Goal: Task Accomplishment & Management: Use online tool/utility

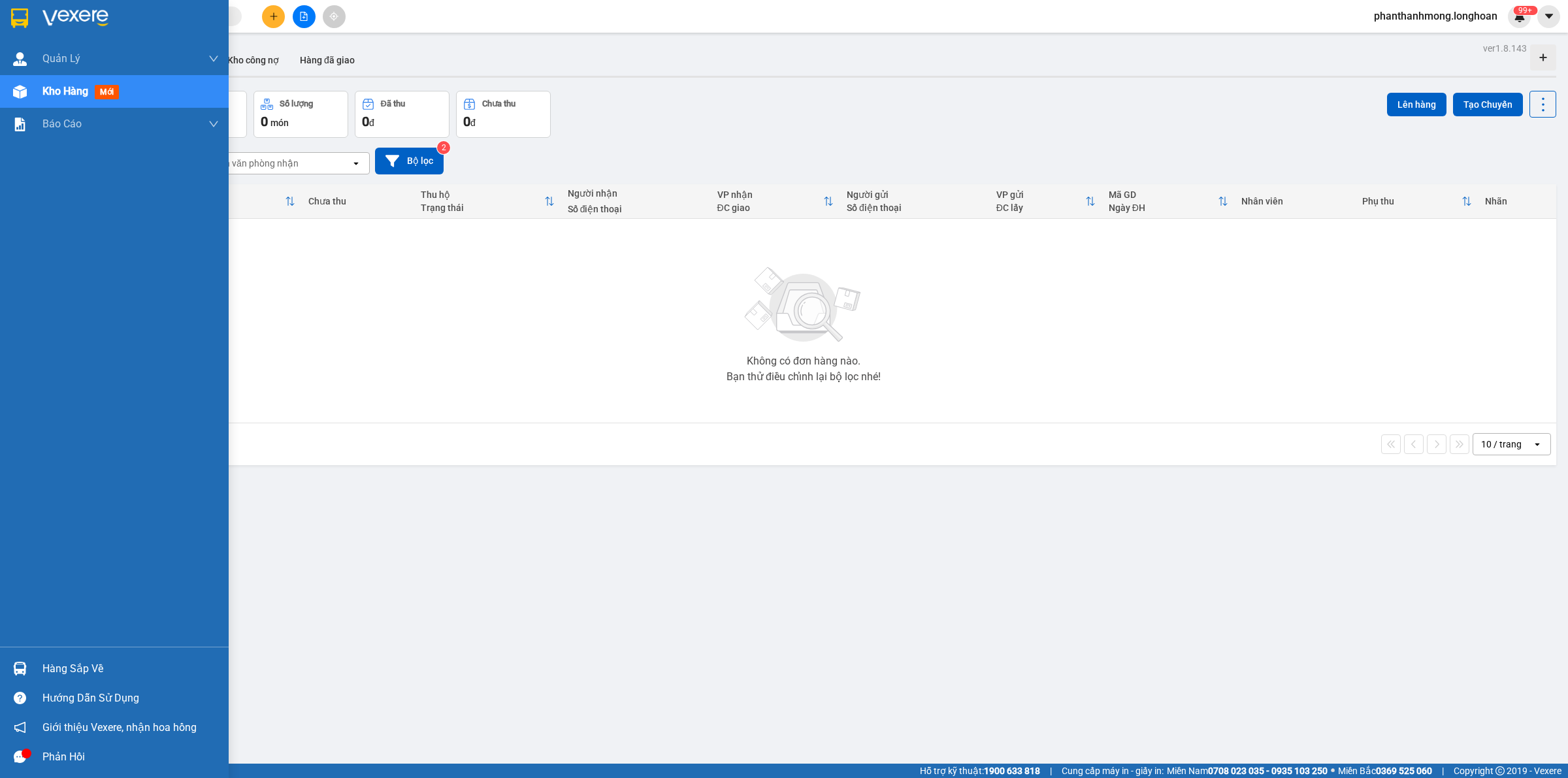
click at [25, 20] on img at bounding box center [20, 18] width 17 height 20
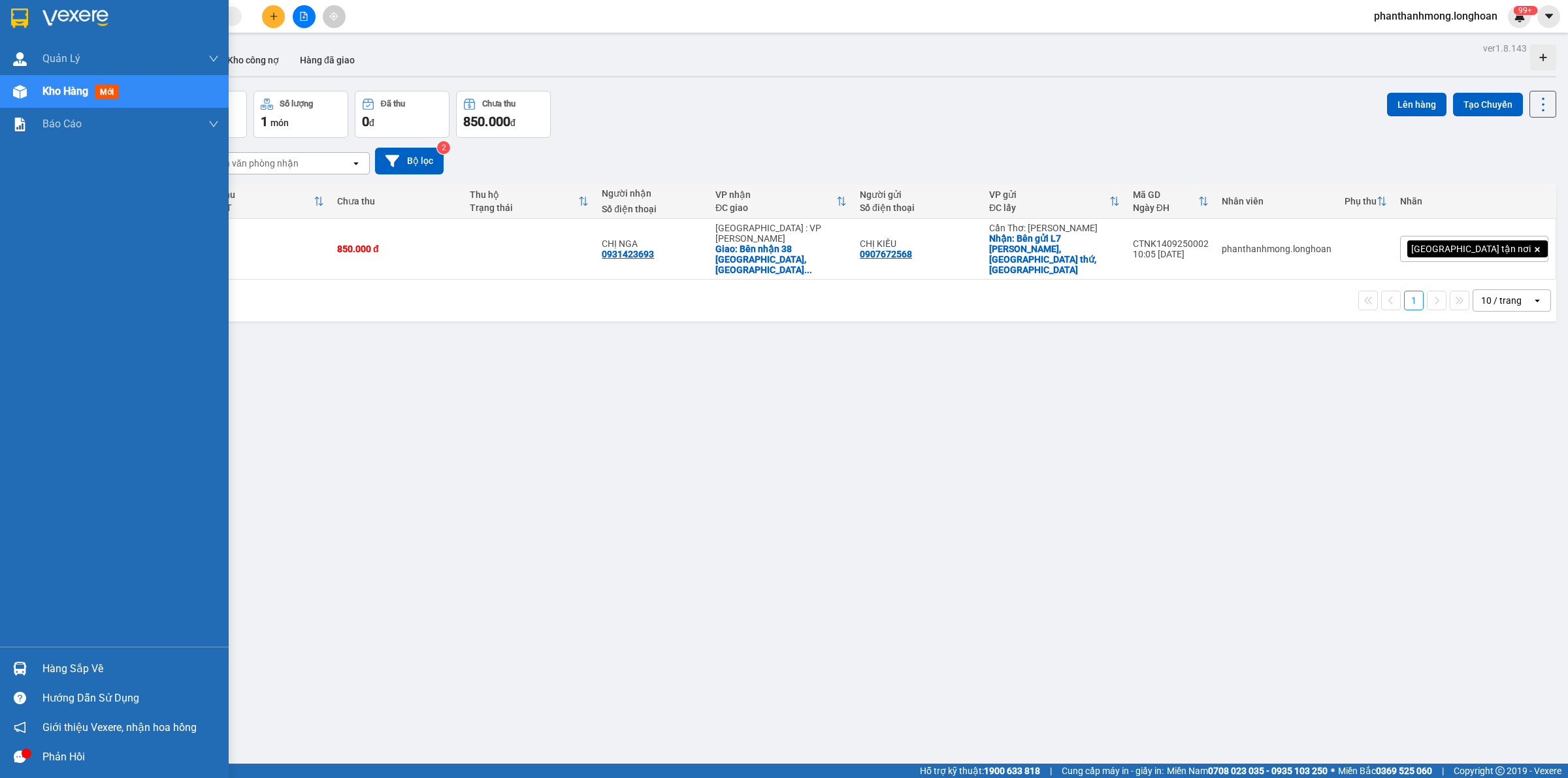
click at [8, 667] on div "Hàng sắp về" at bounding box center [114, 668] width 228 height 29
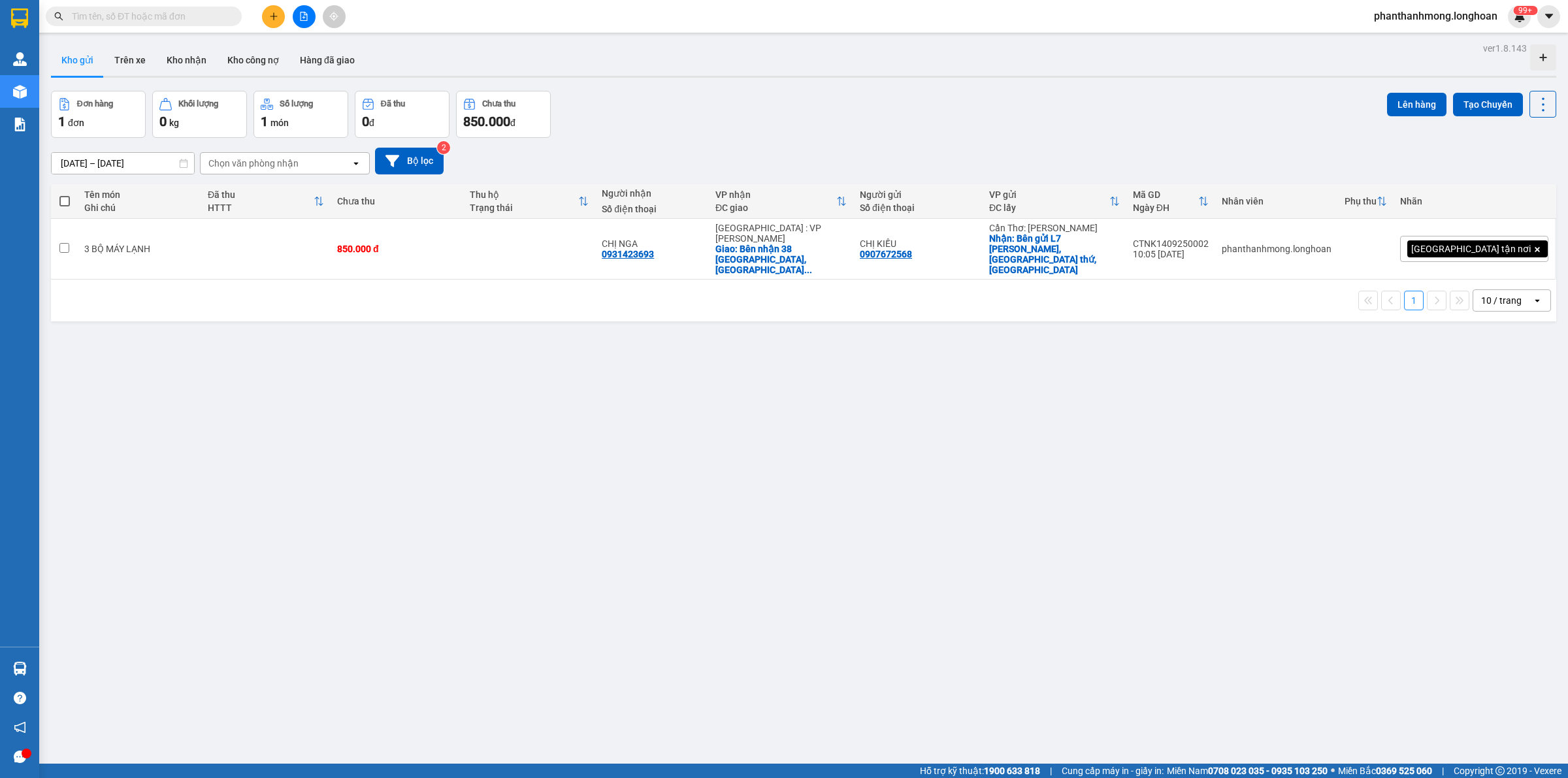
click at [792, 475] on section "Kết quả tìm kiếm ( 0 ) Bộ lọc No Data phanthanhmong.longhoan 99+ [PERSON_NAME] …" at bounding box center [784, 389] width 1568 height 778
click at [1447, 243] on button at bounding box center [1453, 249] width 18 height 23
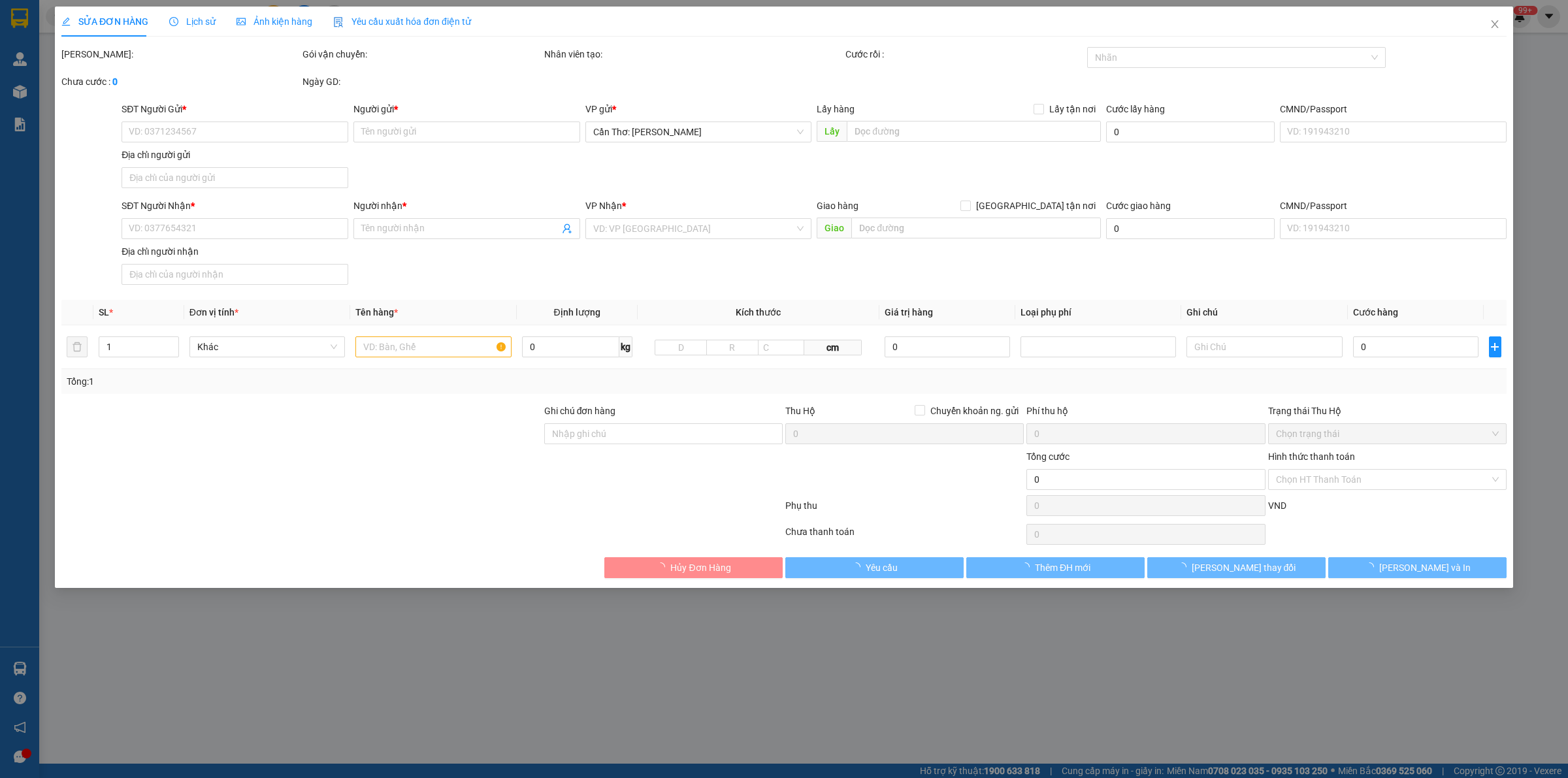
type input "0907672568"
type input "CHỊ KIỀU"
checkbox input "true"
type input "Bên gửi L7 [PERSON_NAME], [GEOGRAPHIC_DATA] thứ, [GEOGRAPHIC_DATA]"
type input "0931423693"
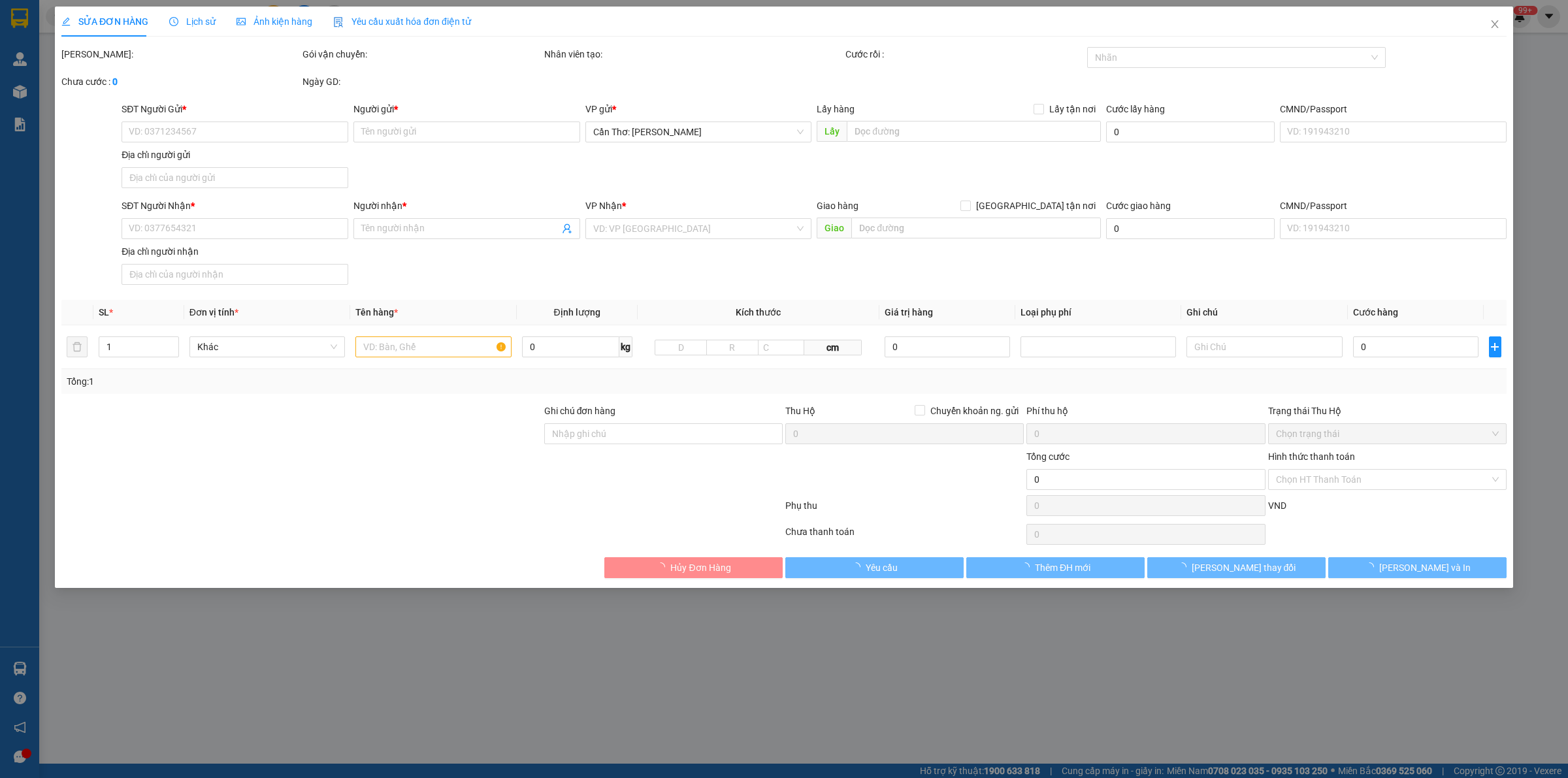
type input "CHỊ NGA"
checkbox input "true"
type input "Bên nhận 38 [GEOGRAPHIC_DATA], [GEOGRAPHIC_DATA], [GEOGRAPHIC_DATA]"
type input "850.000"
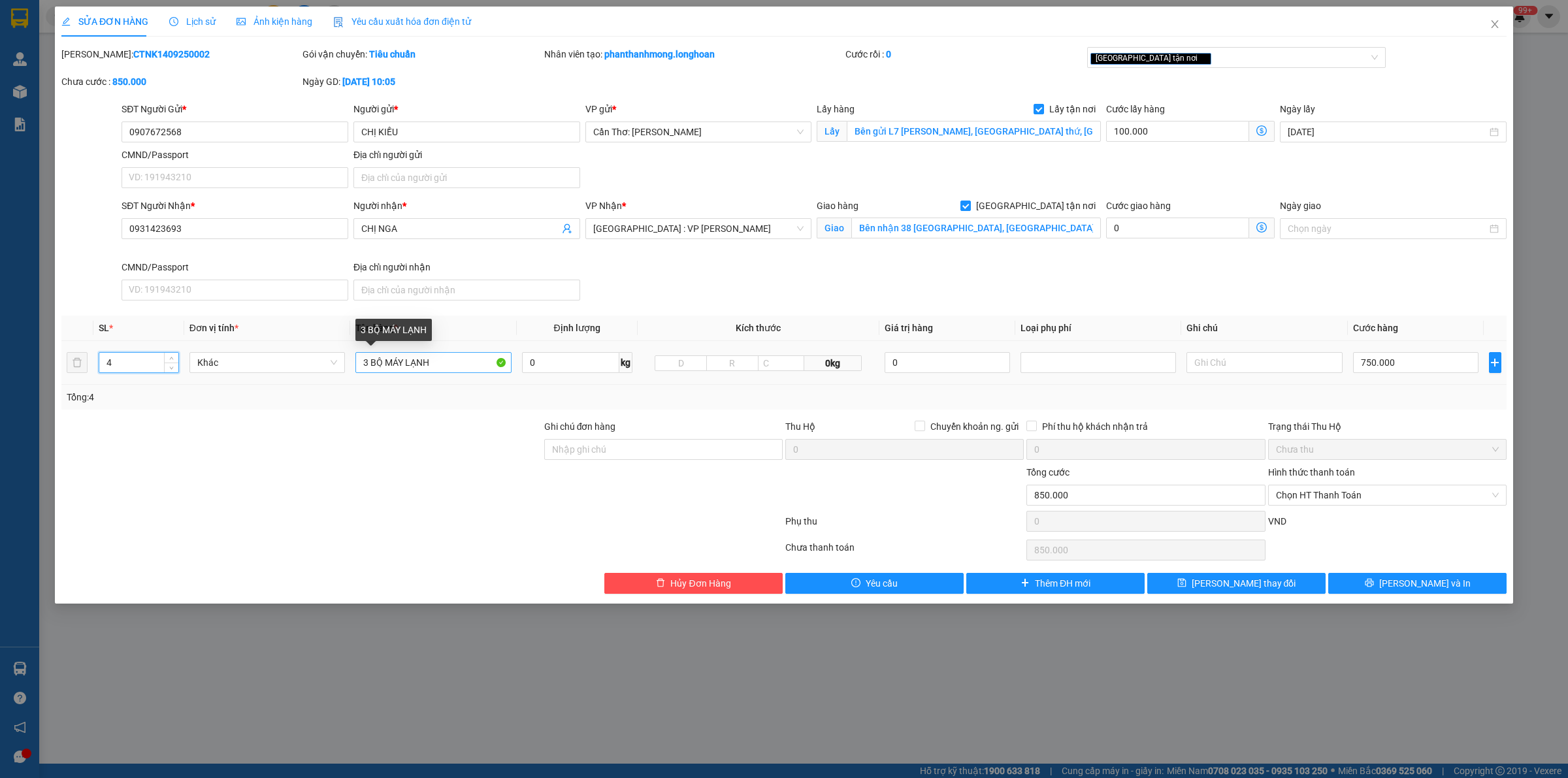
type input "4"
drag, startPoint x: 363, startPoint y: 366, endPoint x: 358, endPoint y: 380, distance: 14.9
click at [361, 375] on div "3 BỘ MÁY LẠNH" at bounding box center [433, 362] width 156 height 26
click at [422, 352] on div "4 BỘ MÁY LẠNH" at bounding box center [433, 362] width 156 height 26
click at [417, 354] on input "4 BỘ MÁY LẠNH" at bounding box center [433, 363] width 156 height 21
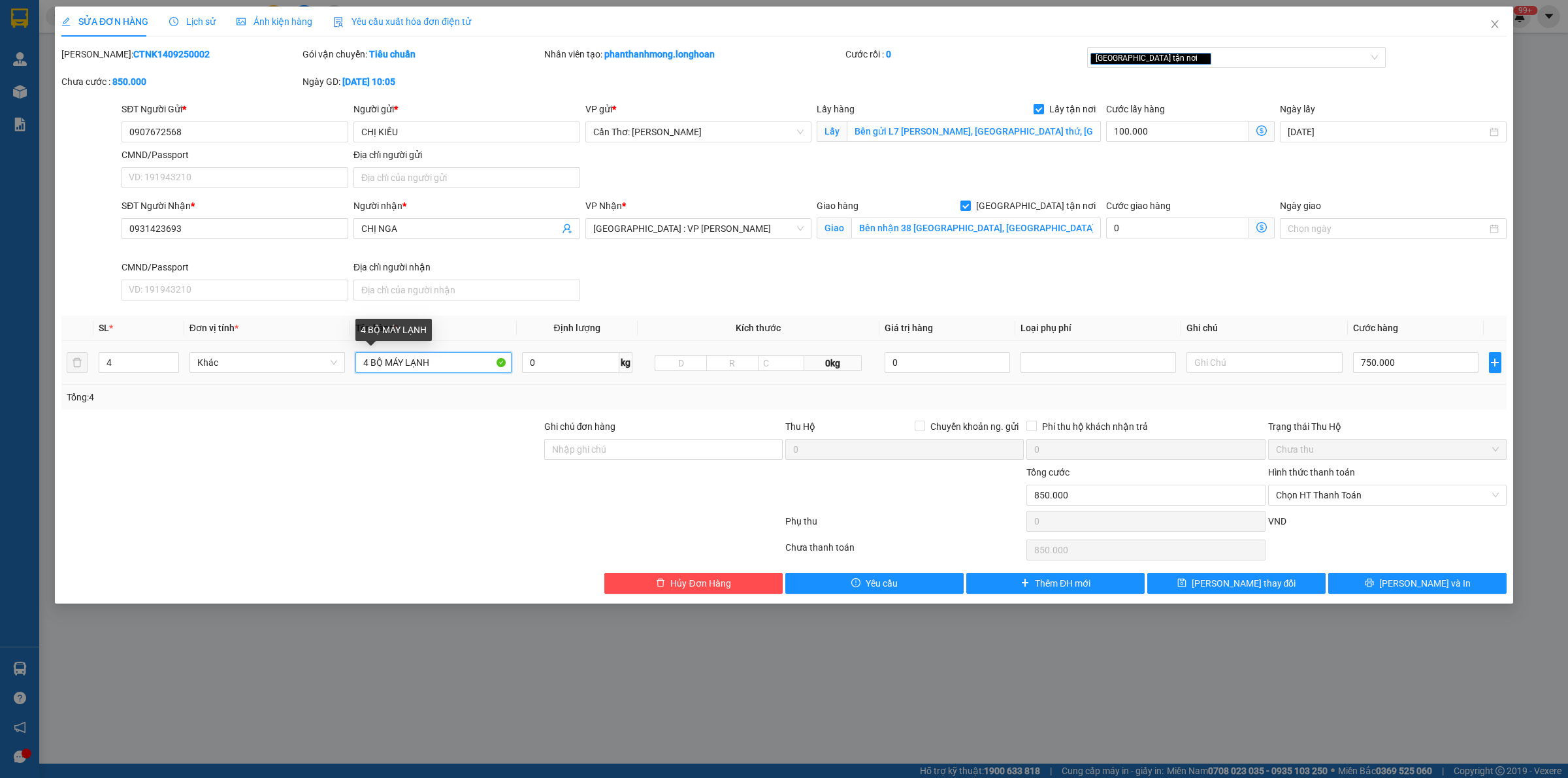
click at [417, 354] on input "4 BỘ MÁY LẠNH" at bounding box center [433, 363] width 156 height 21
type input "4"
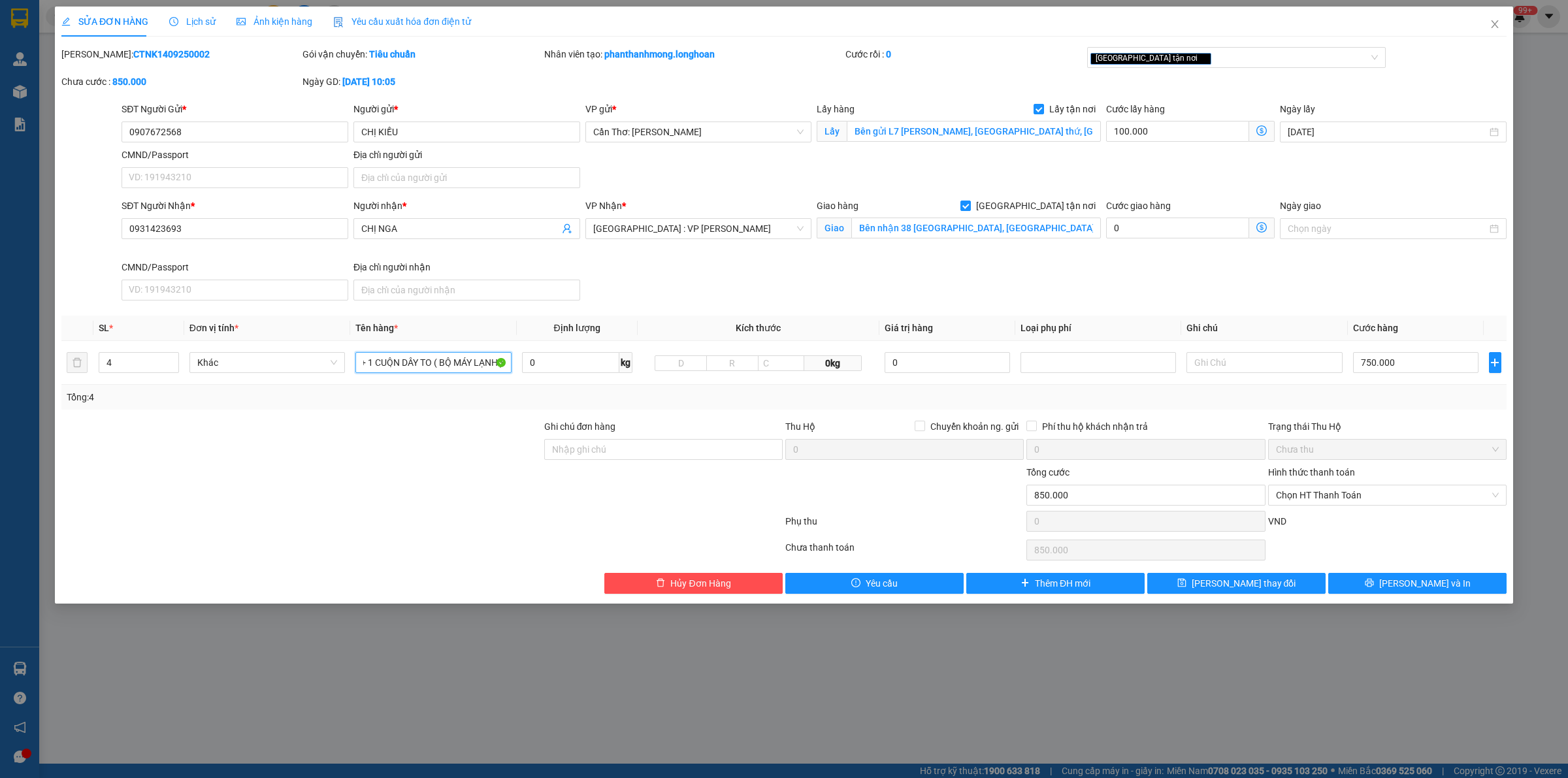
type input "8 KIỆN BỌC MÀNG PE + 1 CUỘN DÂY TO ( BỘ MÁY LẠNH )"
click at [1374, 581] on icon "printer" at bounding box center [1369, 582] width 9 height 9
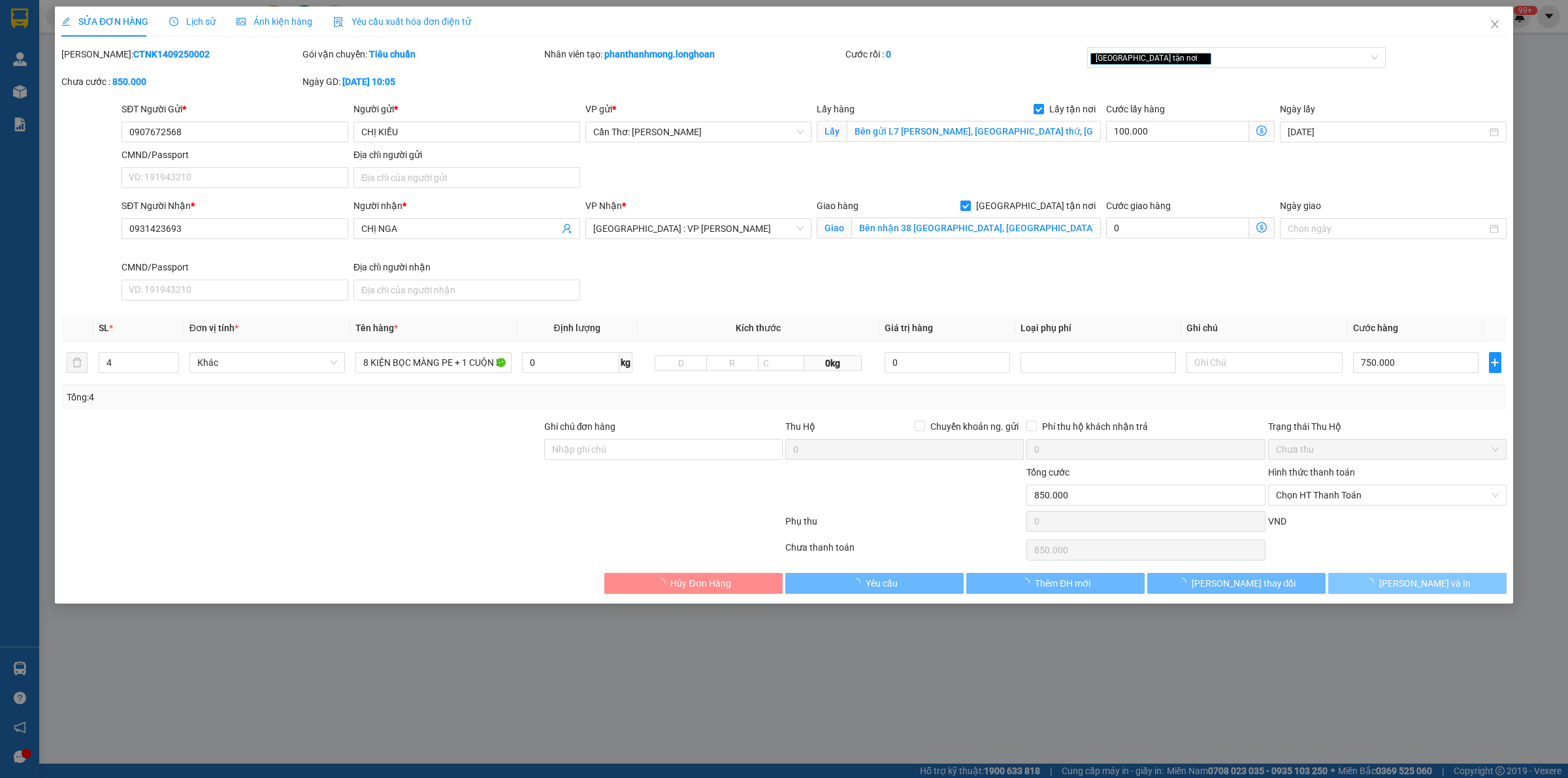
click at [737, 239] on div "VP Nhận * [GEOGRAPHIC_DATA] : VP Thanh Khê" at bounding box center [699, 221] width 227 height 46
click at [736, 234] on span "[GEOGRAPHIC_DATA] : VP [PERSON_NAME]" at bounding box center [699, 228] width 211 height 20
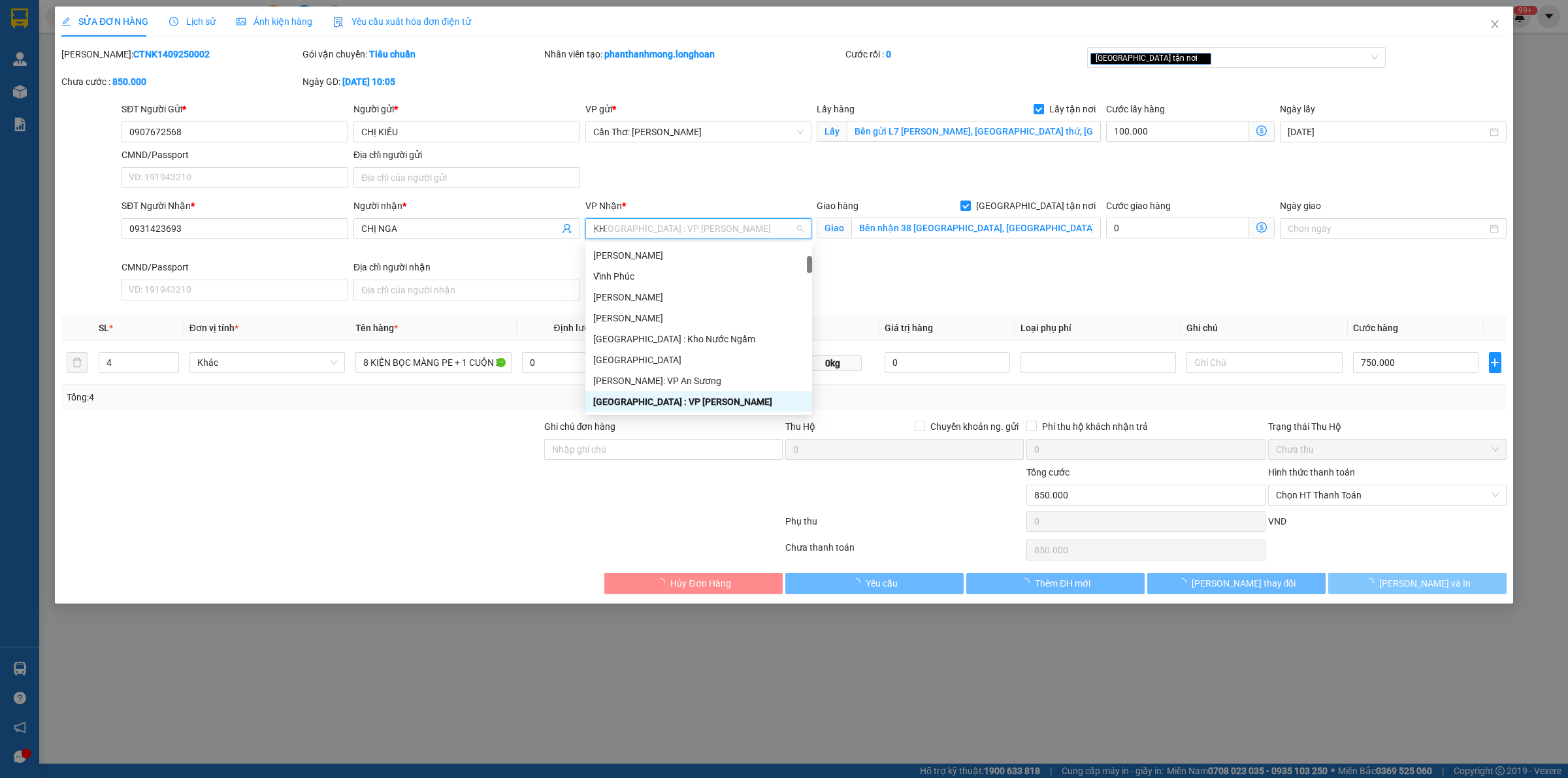
scroll to position [41, 0]
type input "KHO"
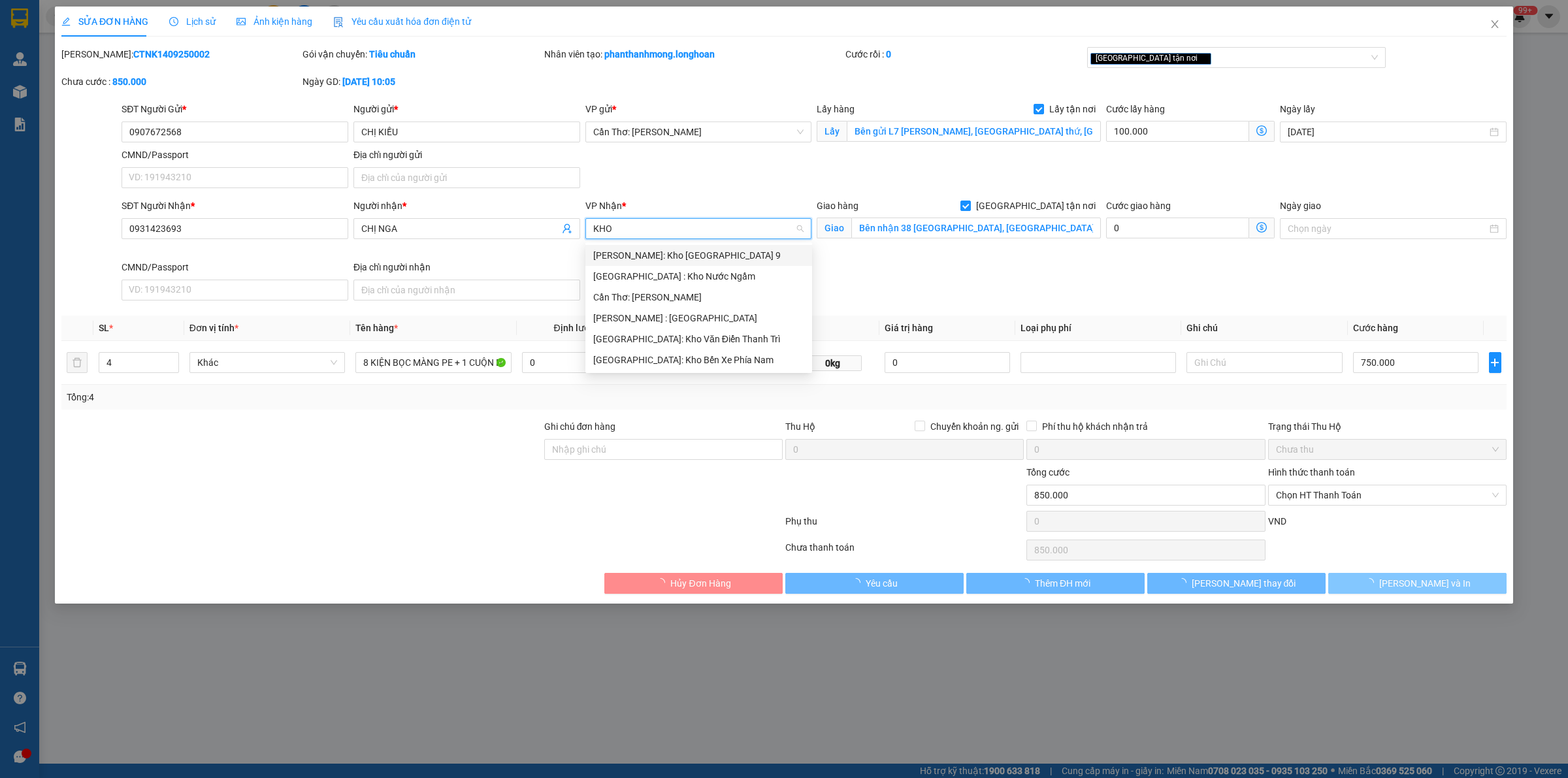
scroll to position [0, 0]
click at [691, 354] on div "[GEOGRAPHIC_DATA]: Kho Bến Xe Phía Nam" at bounding box center [699, 360] width 211 height 15
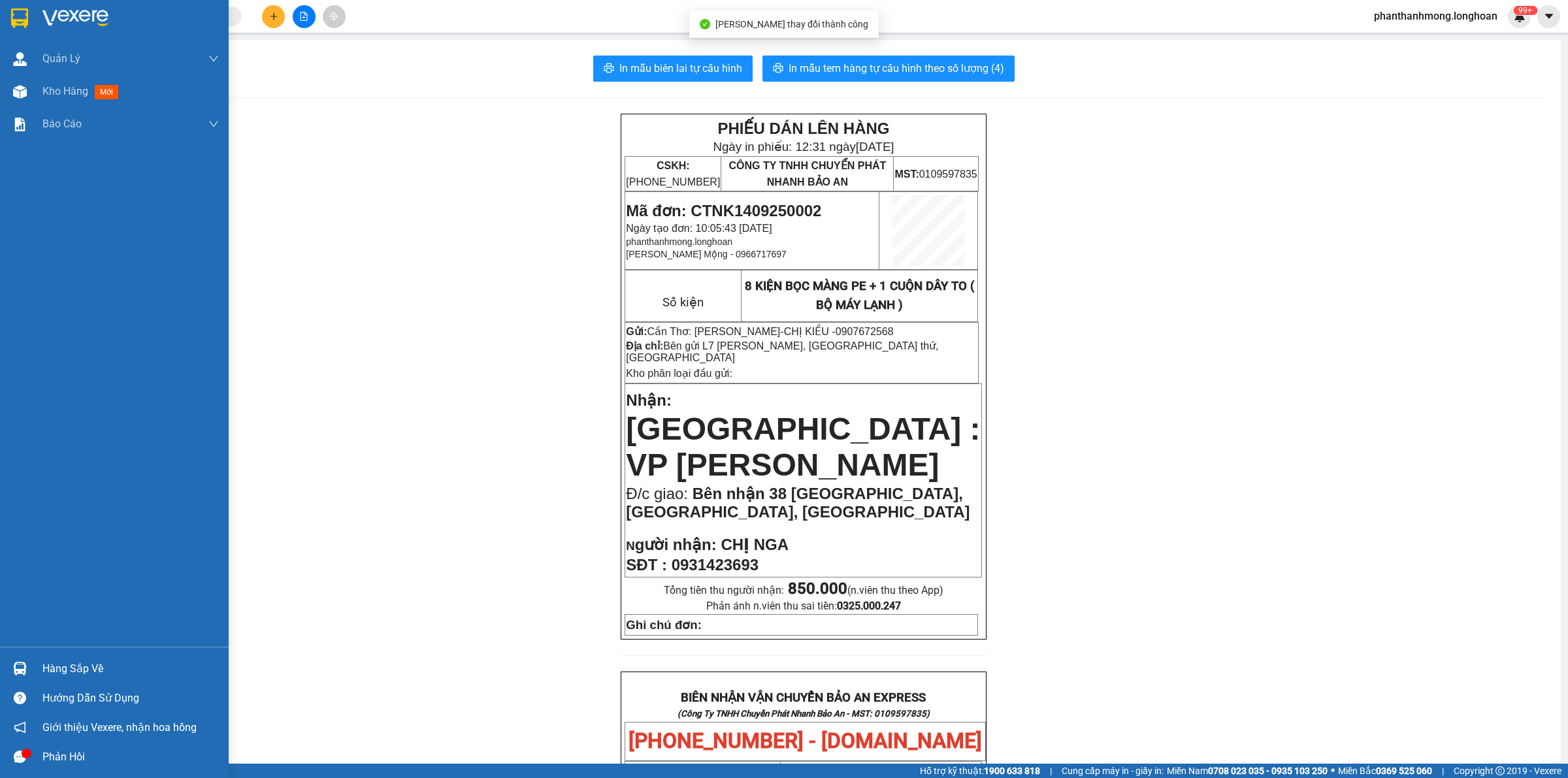
click at [15, 8] on img at bounding box center [20, 18] width 17 height 20
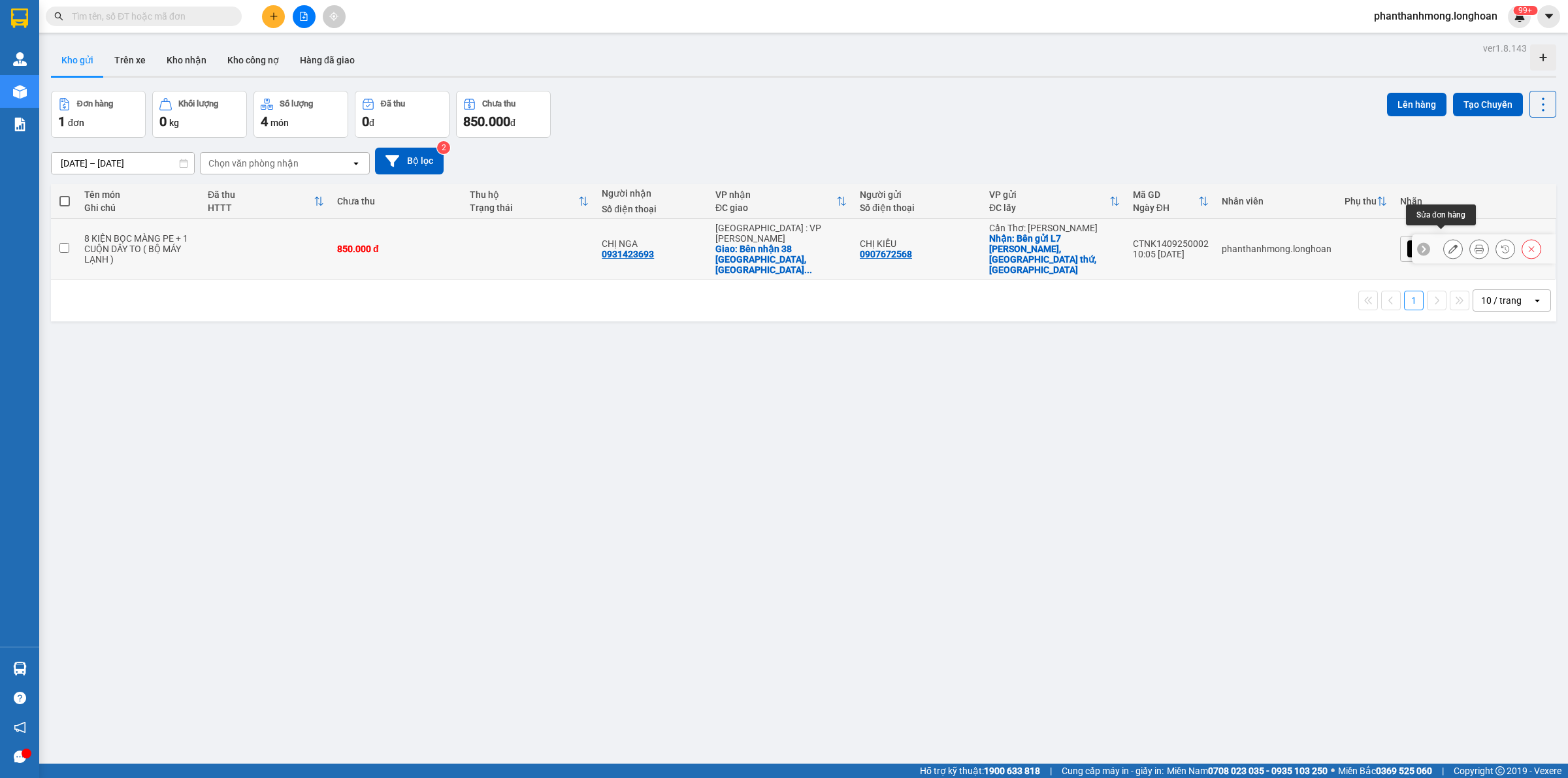
click at [1448, 238] on button at bounding box center [1453, 249] width 18 height 23
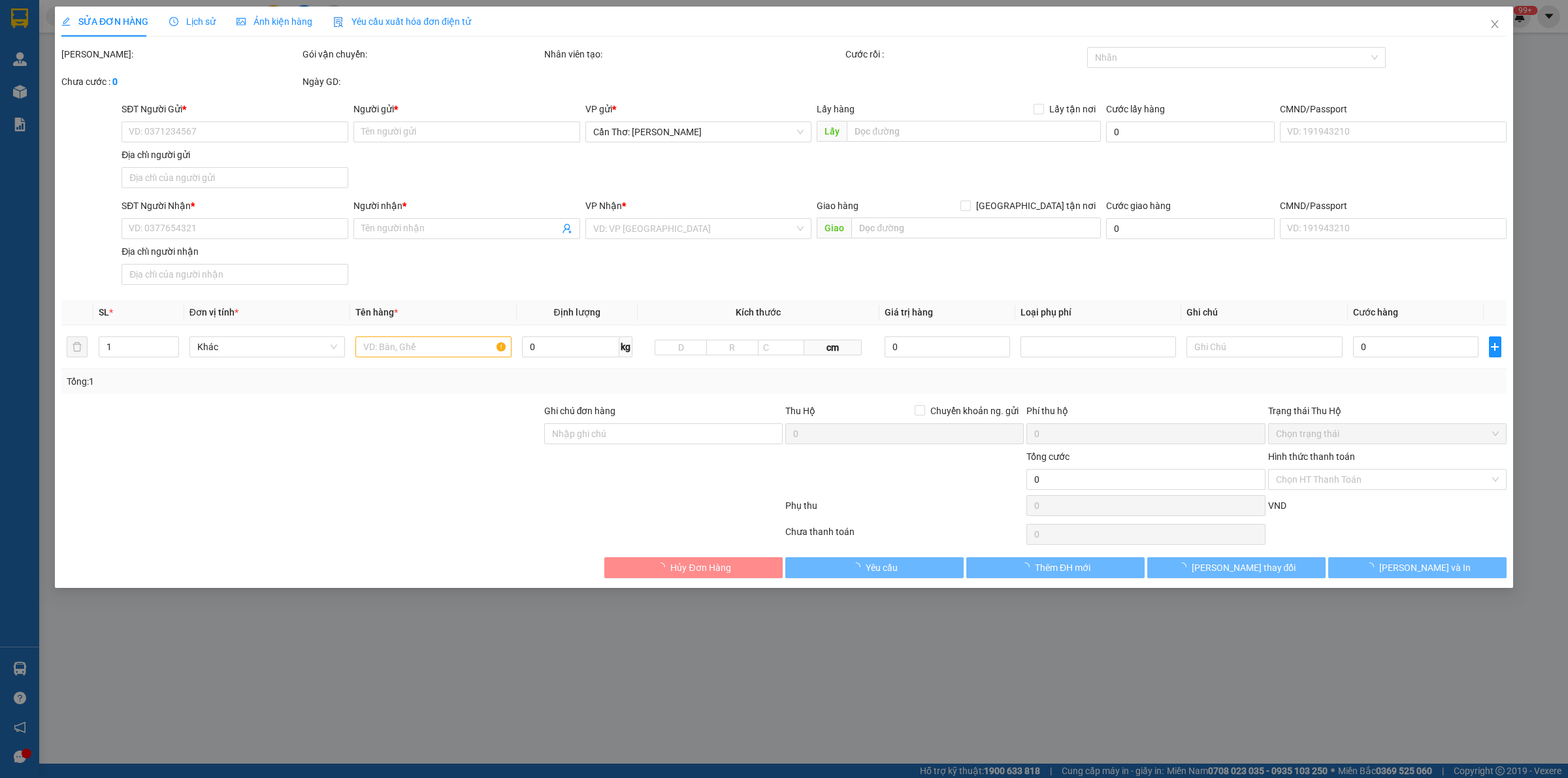
type input "0907672568"
type input "CHỊ KIỀU"
checkbox input "true"
type input "Bên gửi L7 [PERSON_NAME], [GEOGRAPHIC_DATA] thứ, [GEOGRAPHIC_DATA]"
type input "0931423693"
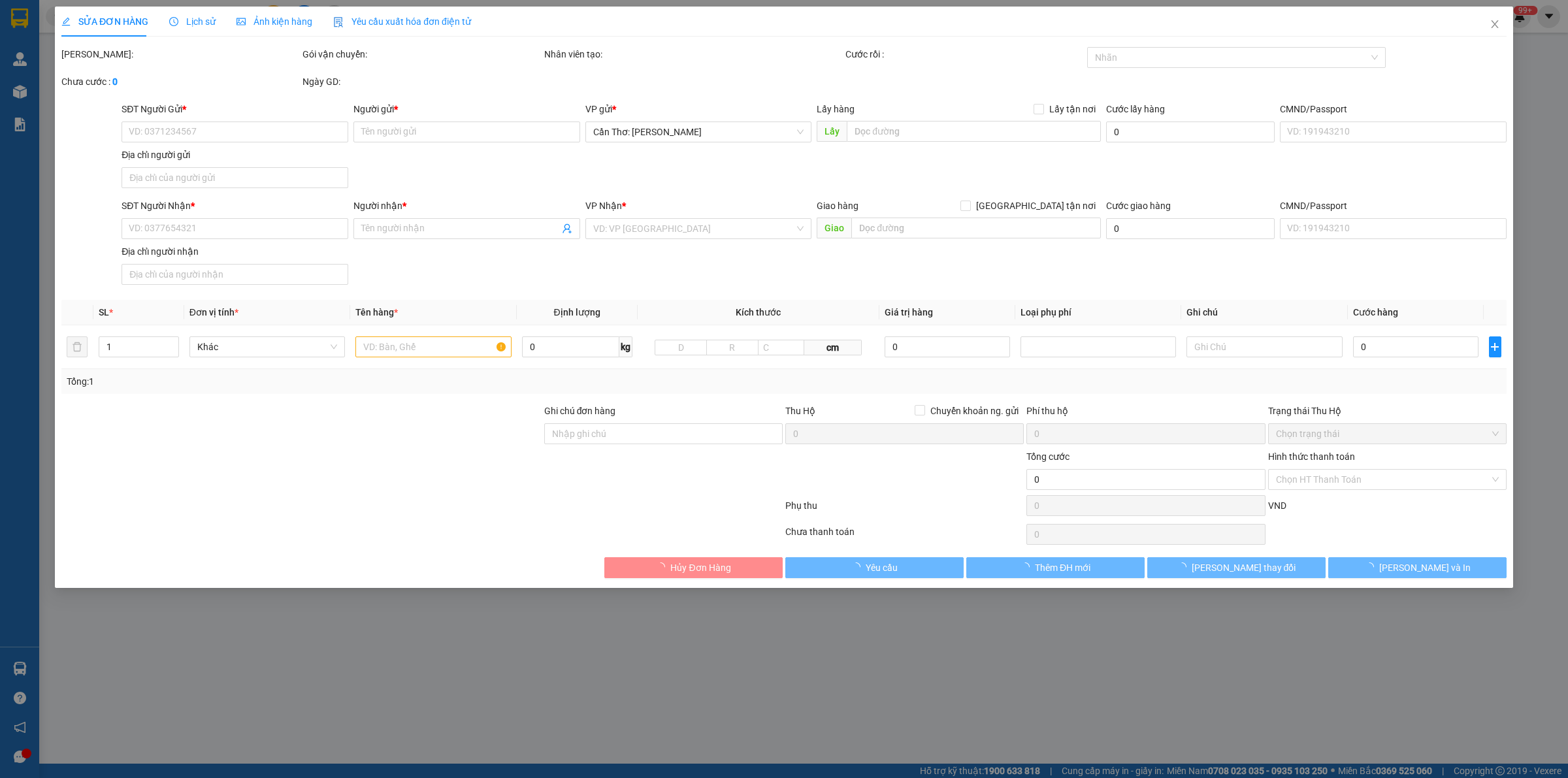
type input "CHỊ NGA"
checkbox input "true"
type input "Bên nhận 38 [GEOGRAPHIC_DATA], [GEOGRAPHIC_DATA], [GEOGRAPHIC_DATA]"
type input "850.000"
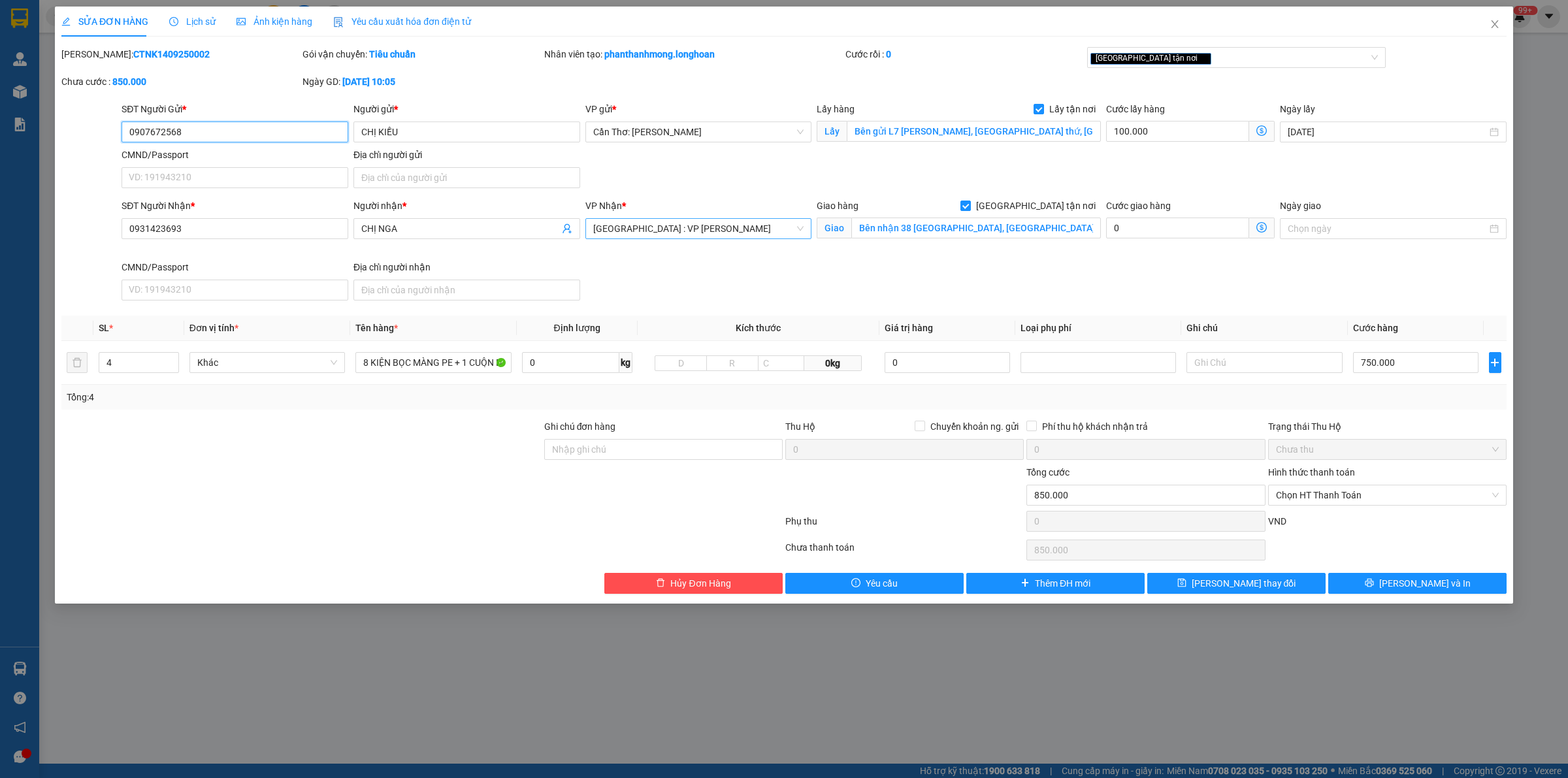
click at [717, 224] on span "[GEOGRAPHIC_DATA] : VP [PERSON_NAME]" at bounding box center [699, 228] width 211 height 20
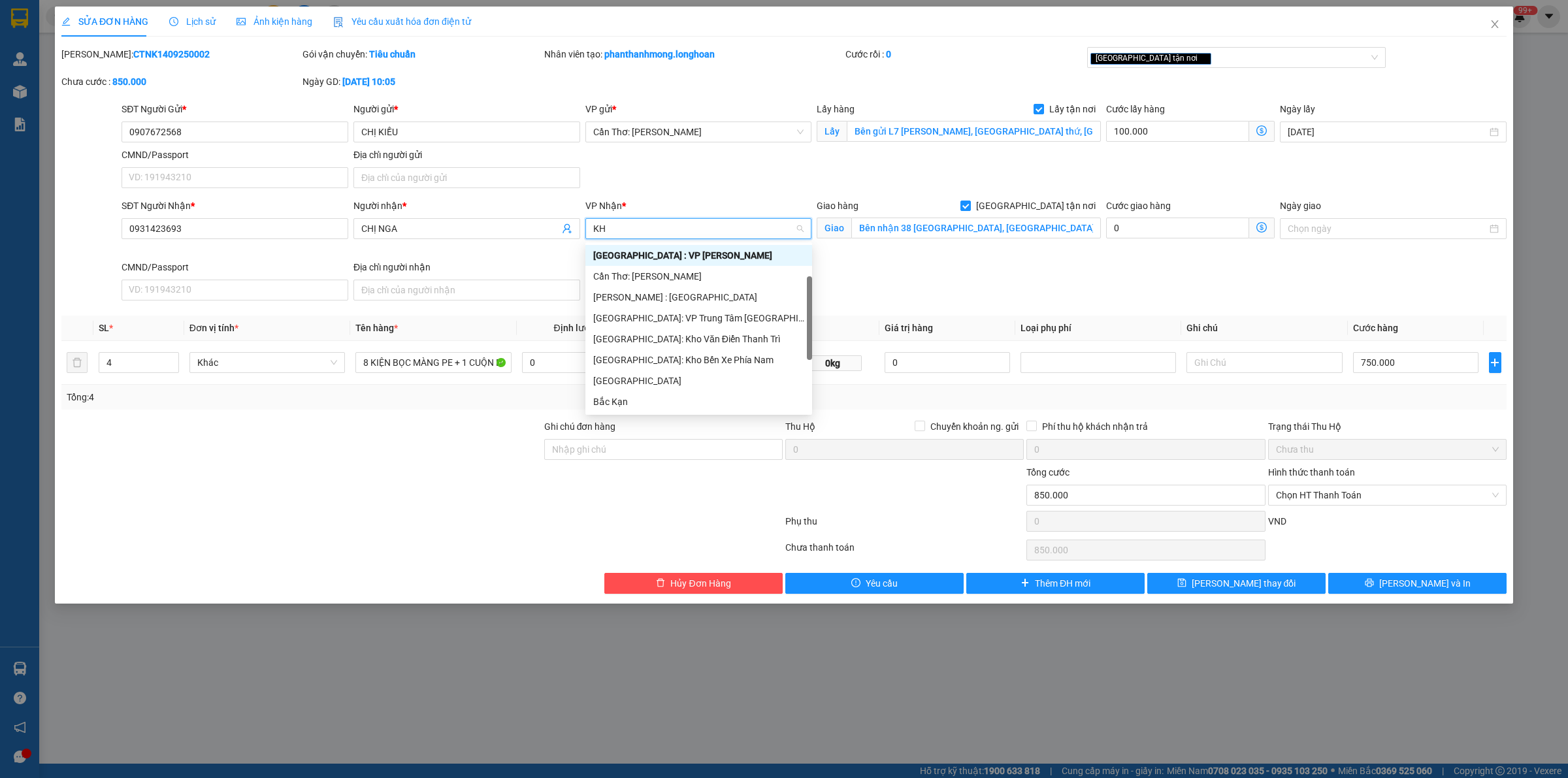
scroll to position [41, 0]
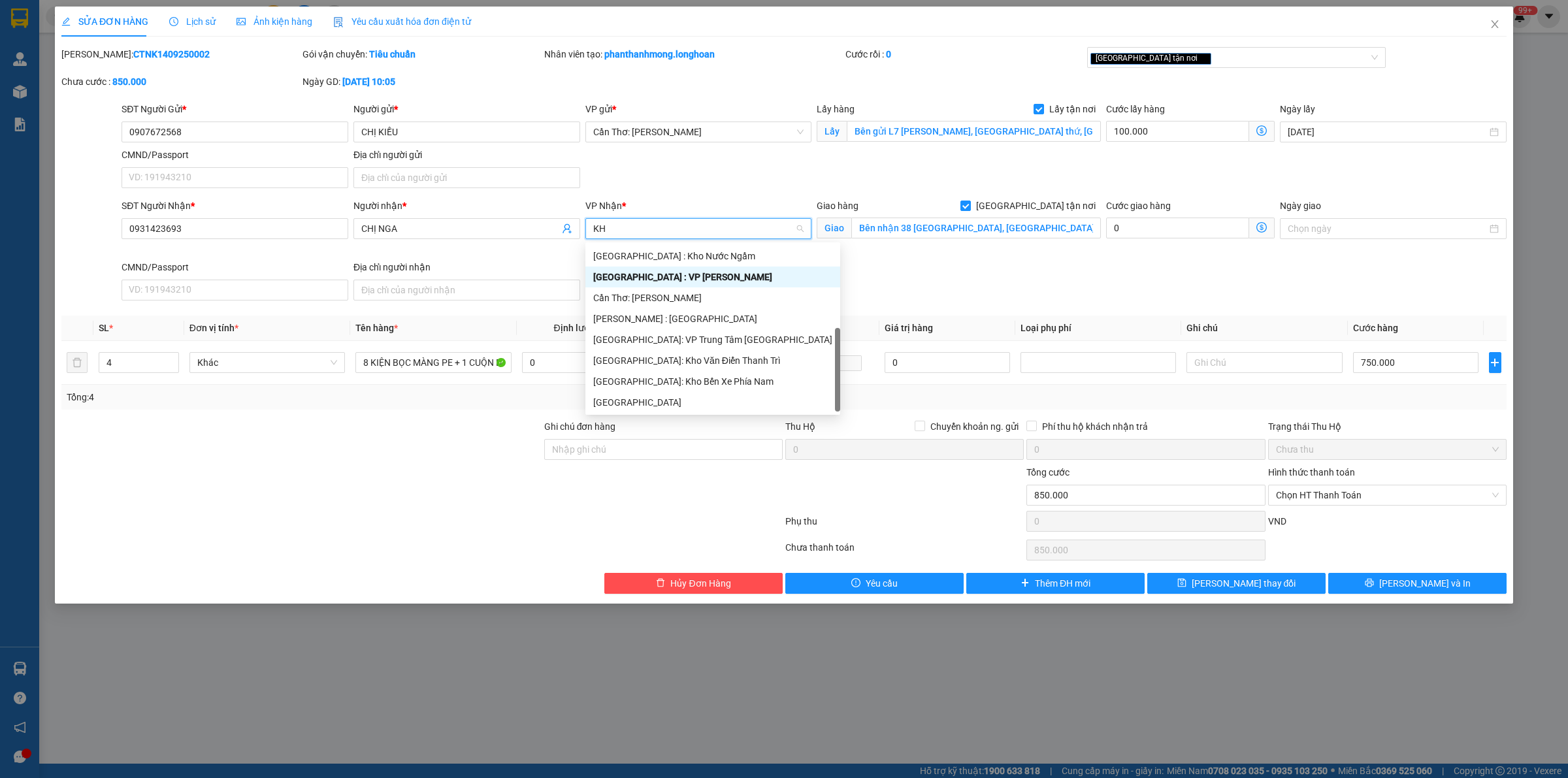
type input "KHO"
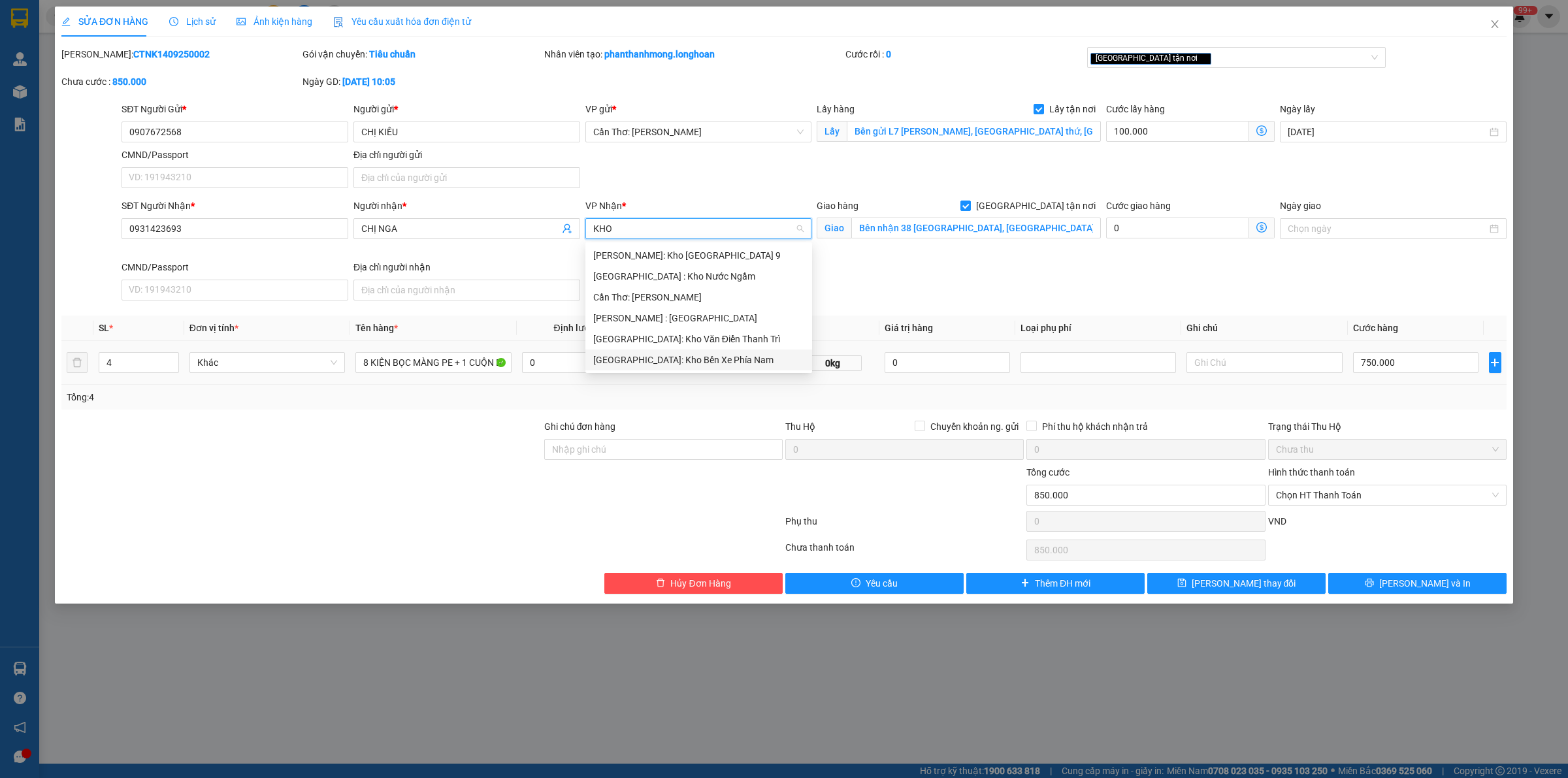
click at [715, 357] on div "[GEOGRAPHIC_DATA]: Kho Bến Xe Phía Nam" at bounding box center [699, 360] width 211 height 15
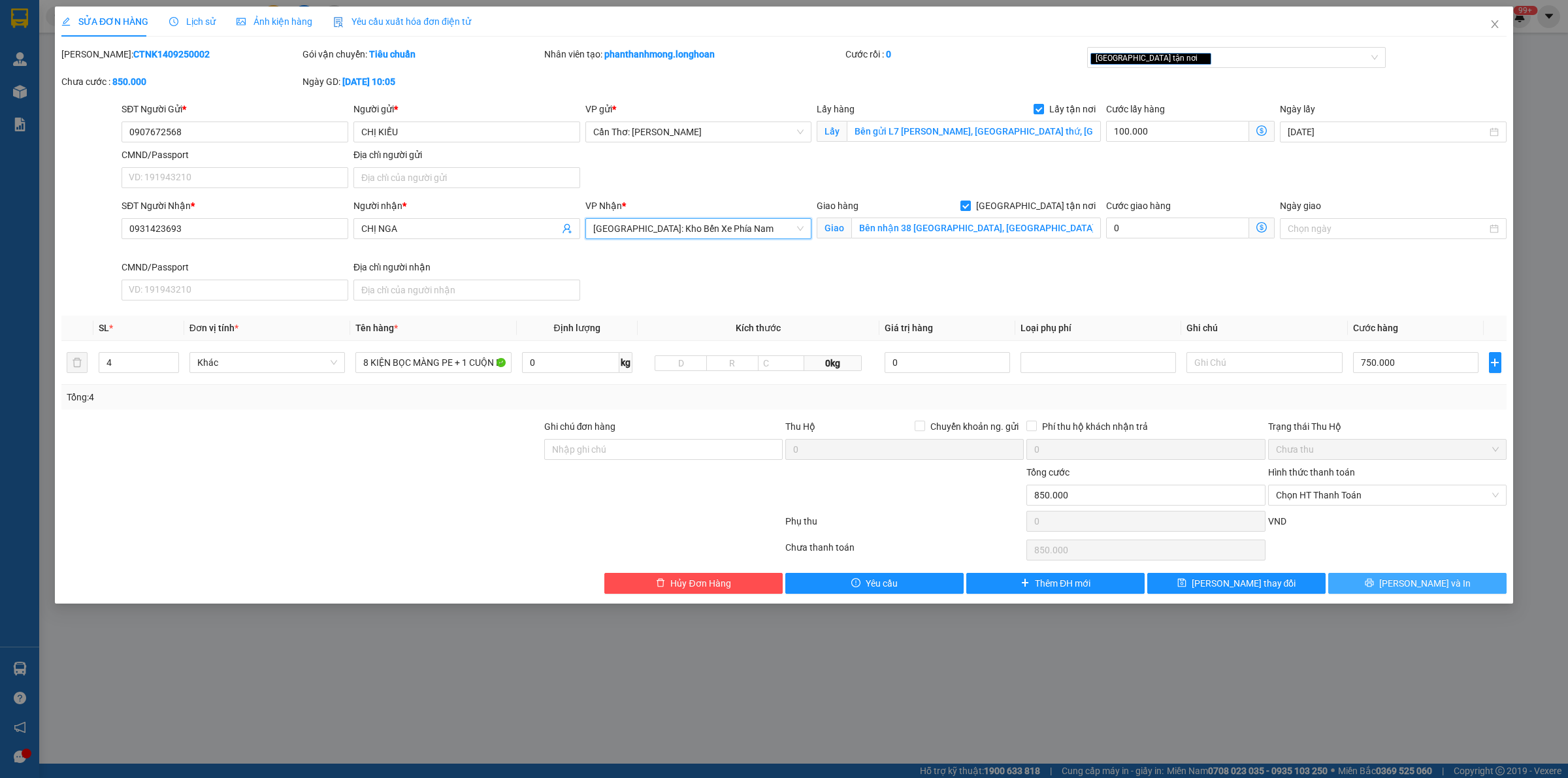
click at [1375, 581] on button "[PERSON_NAME] và In" at bounding box center [1417, 583] width 179 height 21
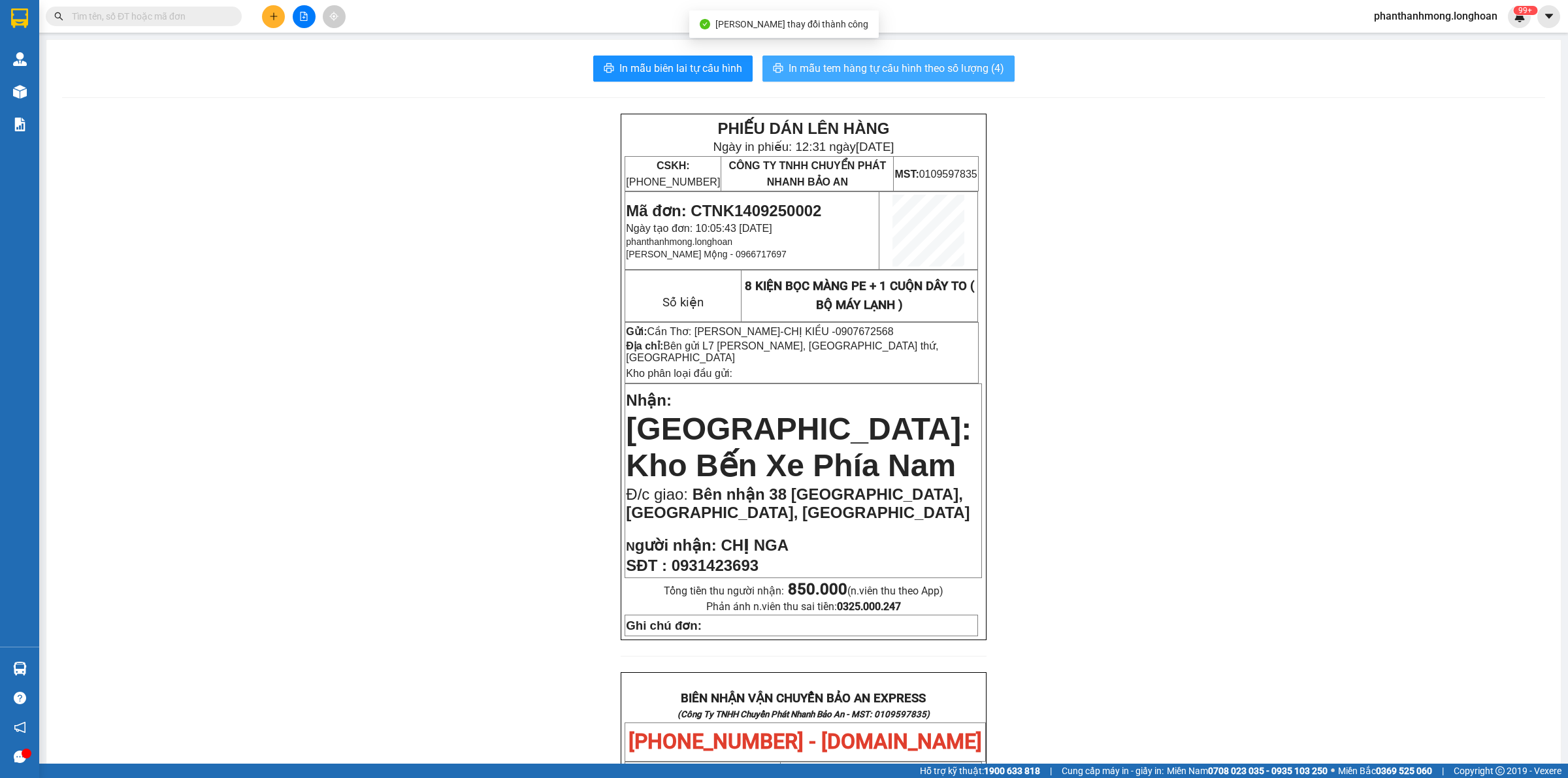
click at [844, 71] on span "In mẫu tem hàng tự cấu hình theo số lượng (4)" at bounding box center [897, 68] width 216 height 16
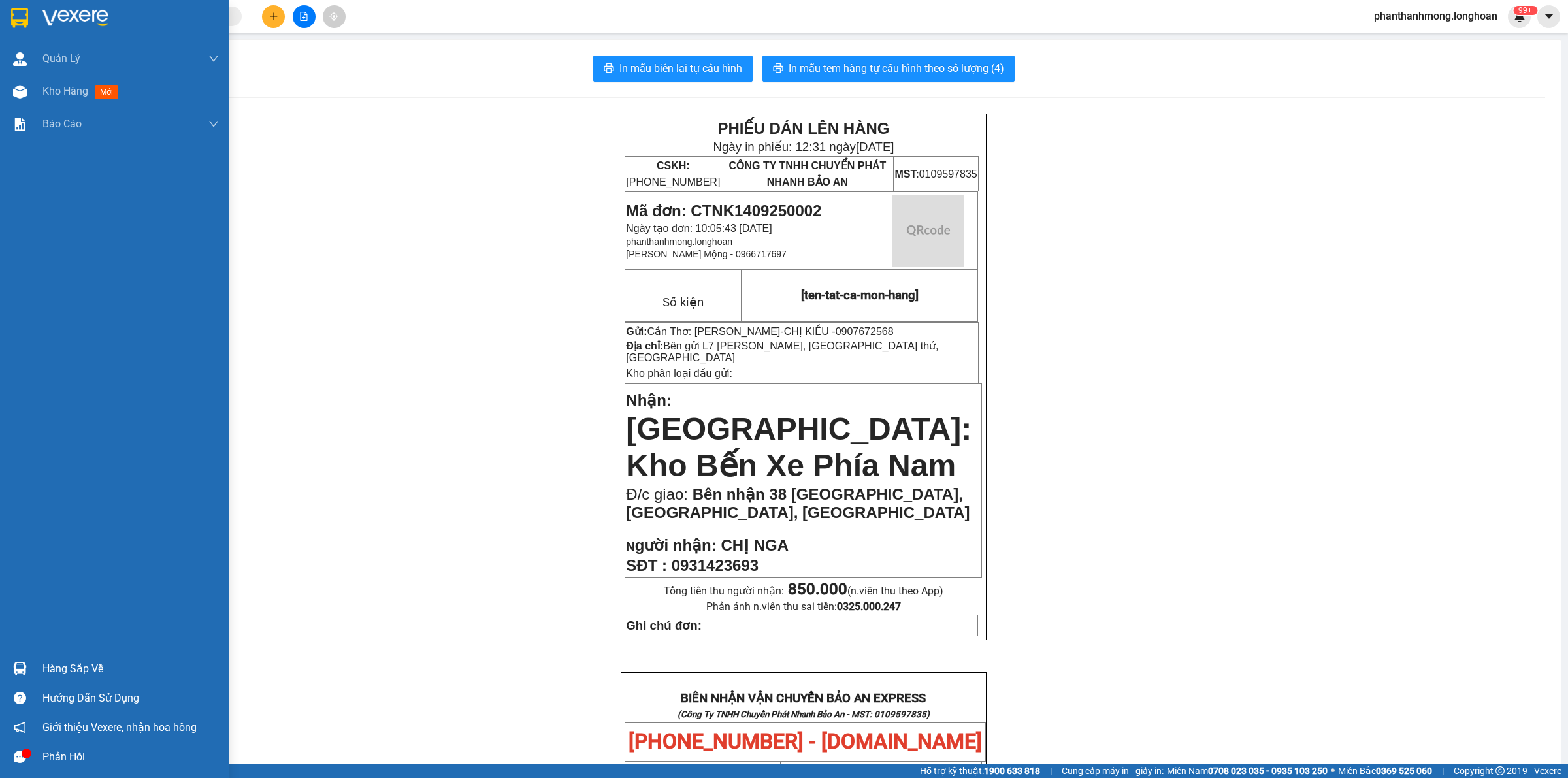
click at [18, 17] on img at bounding box center [20, 18] width 17 height 20
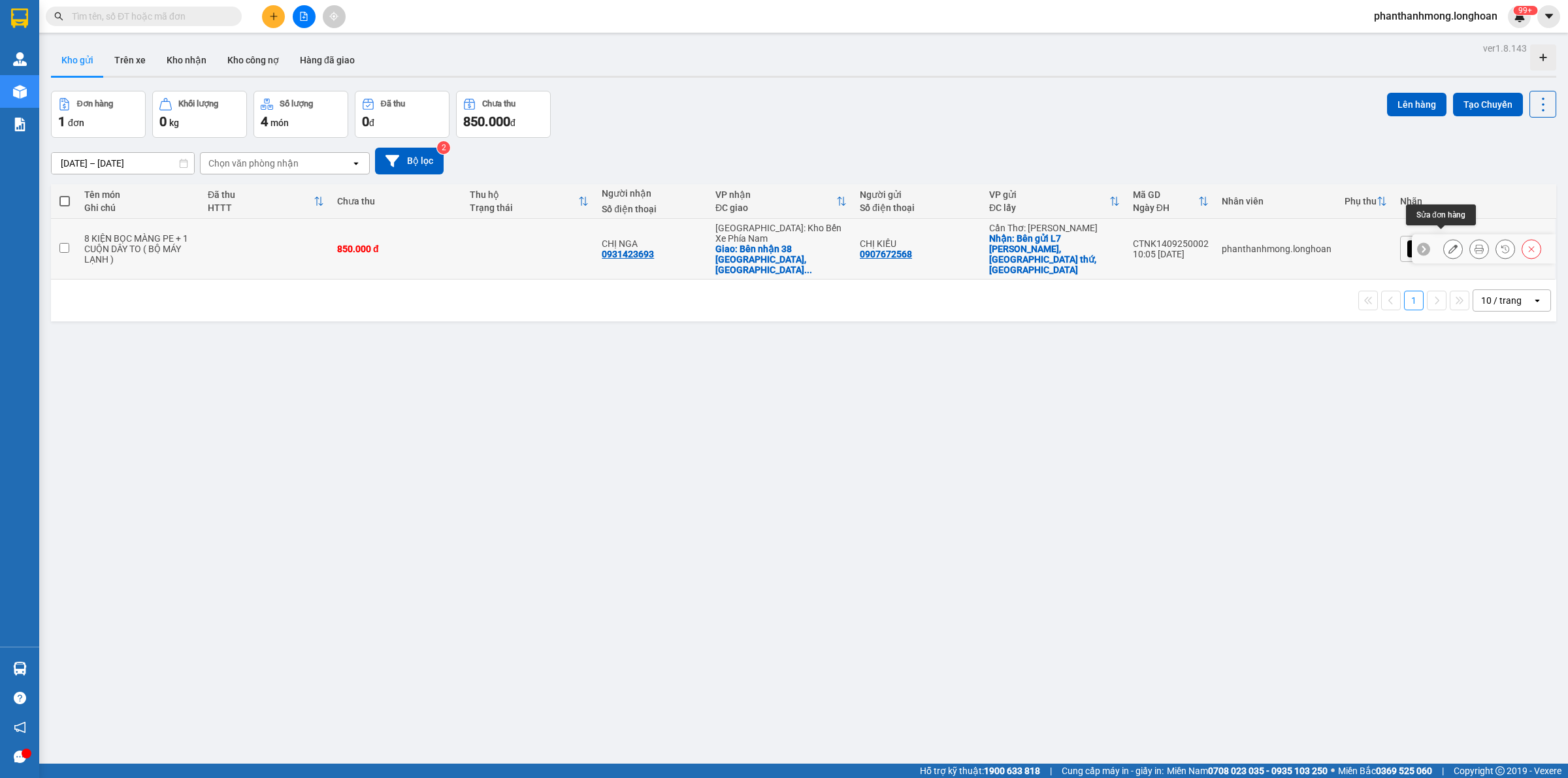
click at [1445, 237] on button at bounding box center [1453, 249] width 18 height 23
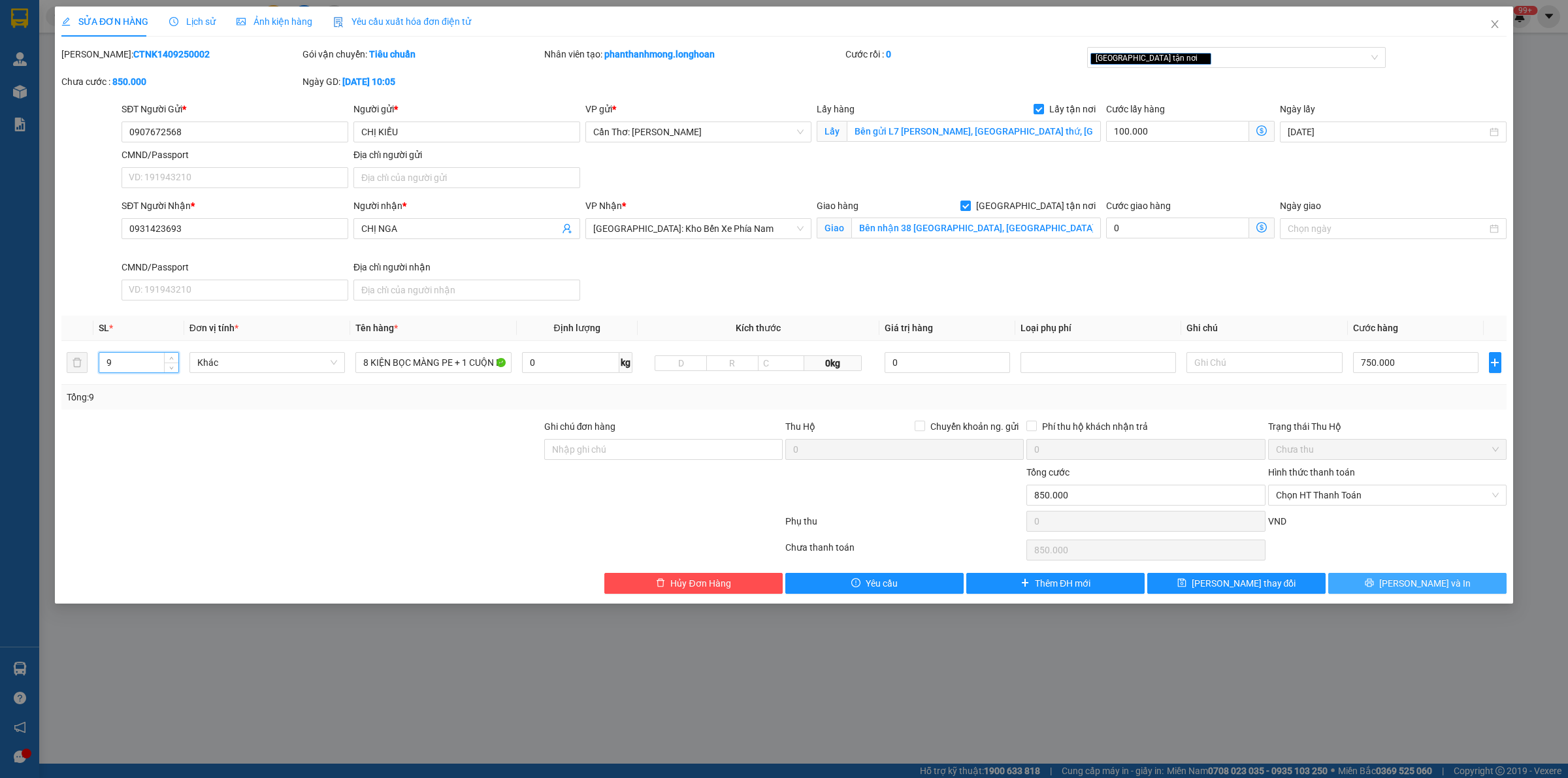
type input "9"
click at [1407, 576] on button "[PERSON_NAME] và In" at bounding box center [1417, 583] width 179 height 21
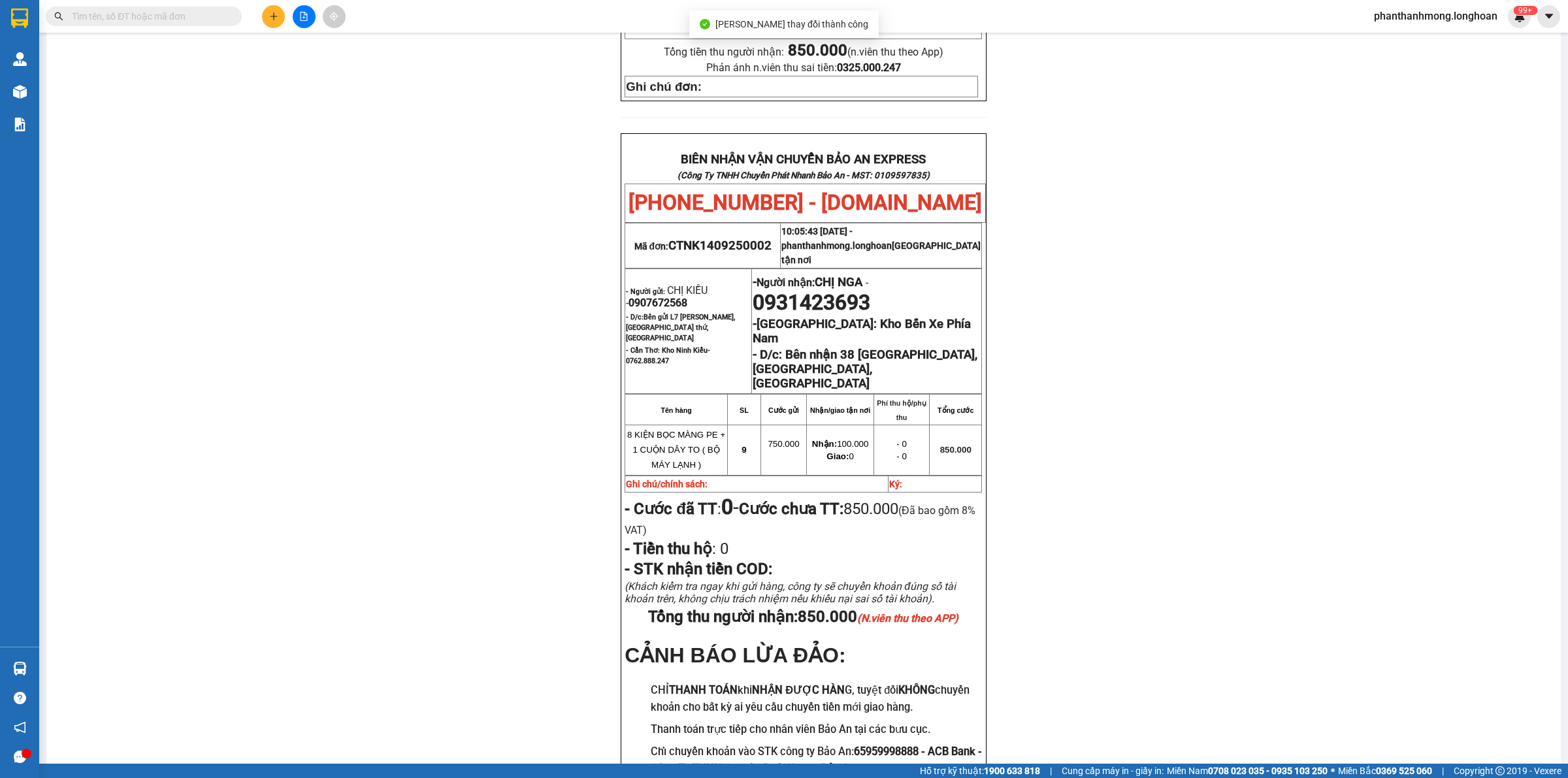
scroll to position [543, 0]
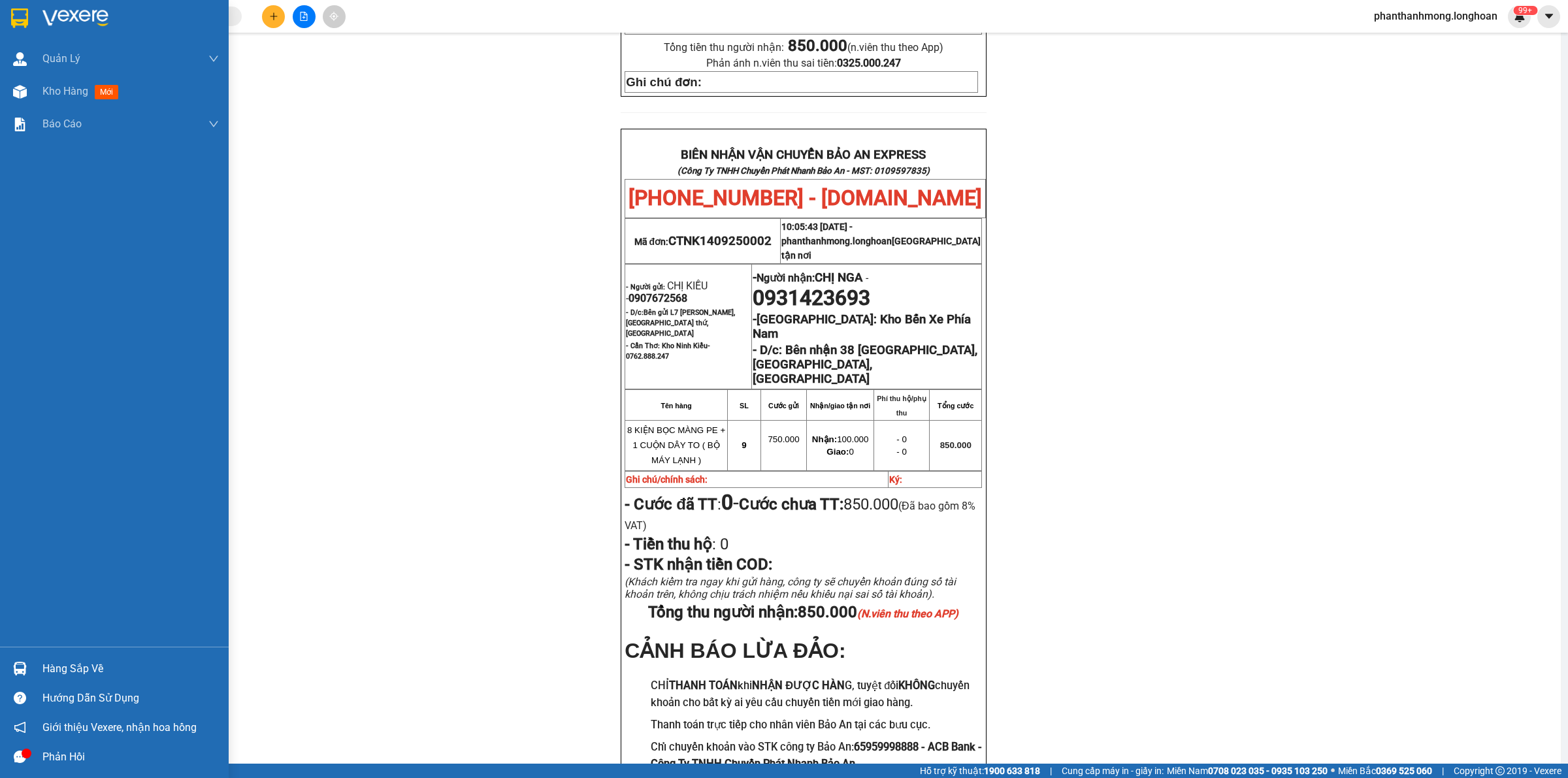
drag, startPoint x: 25, startPoint y: 15, endPoint x: 80, endPoint y: 0, distance: 57.0
click at [25, 15] on img at bounding box center [20, 18] width 17 height 20
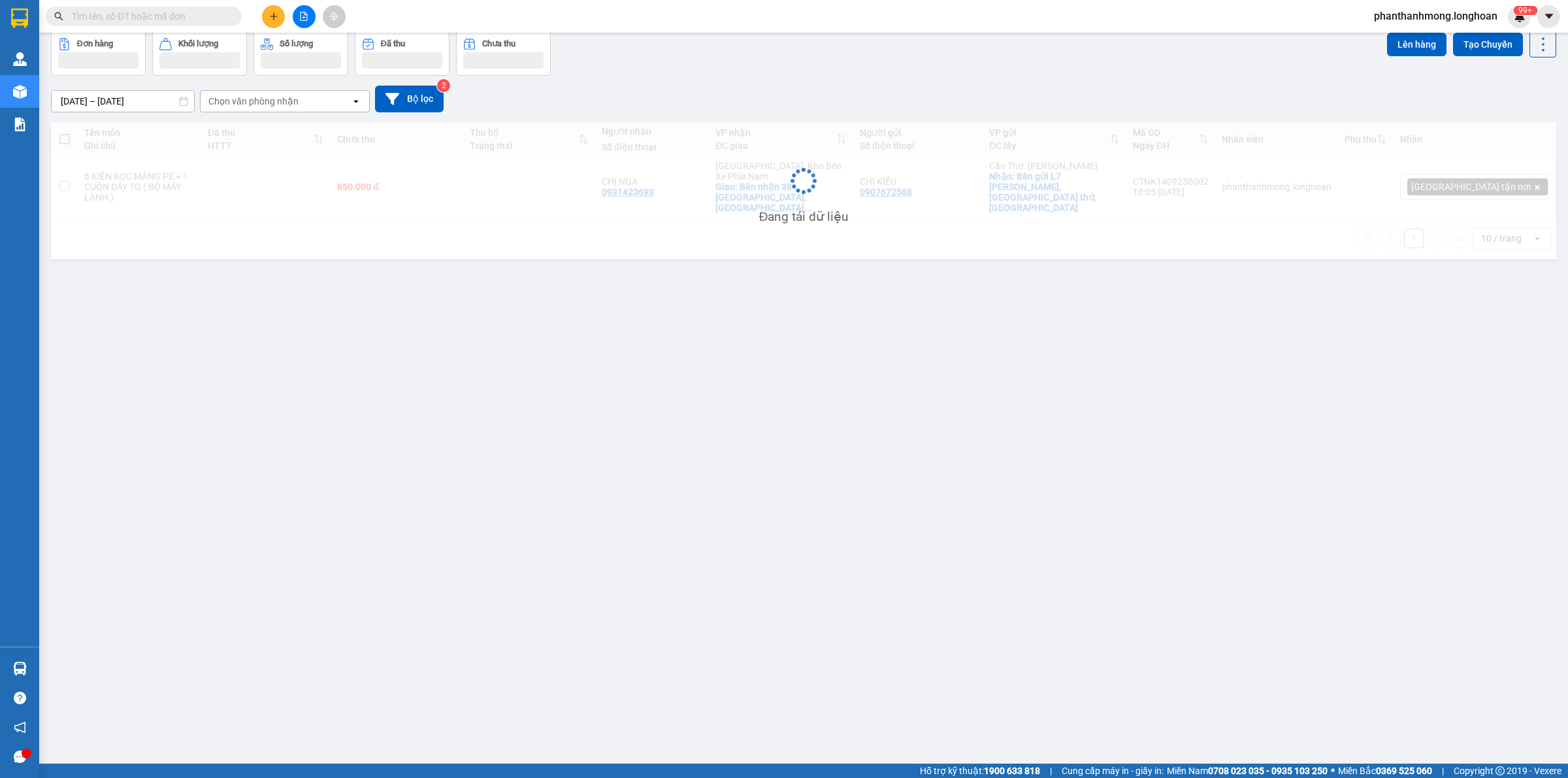
scroll to position [60, 0]
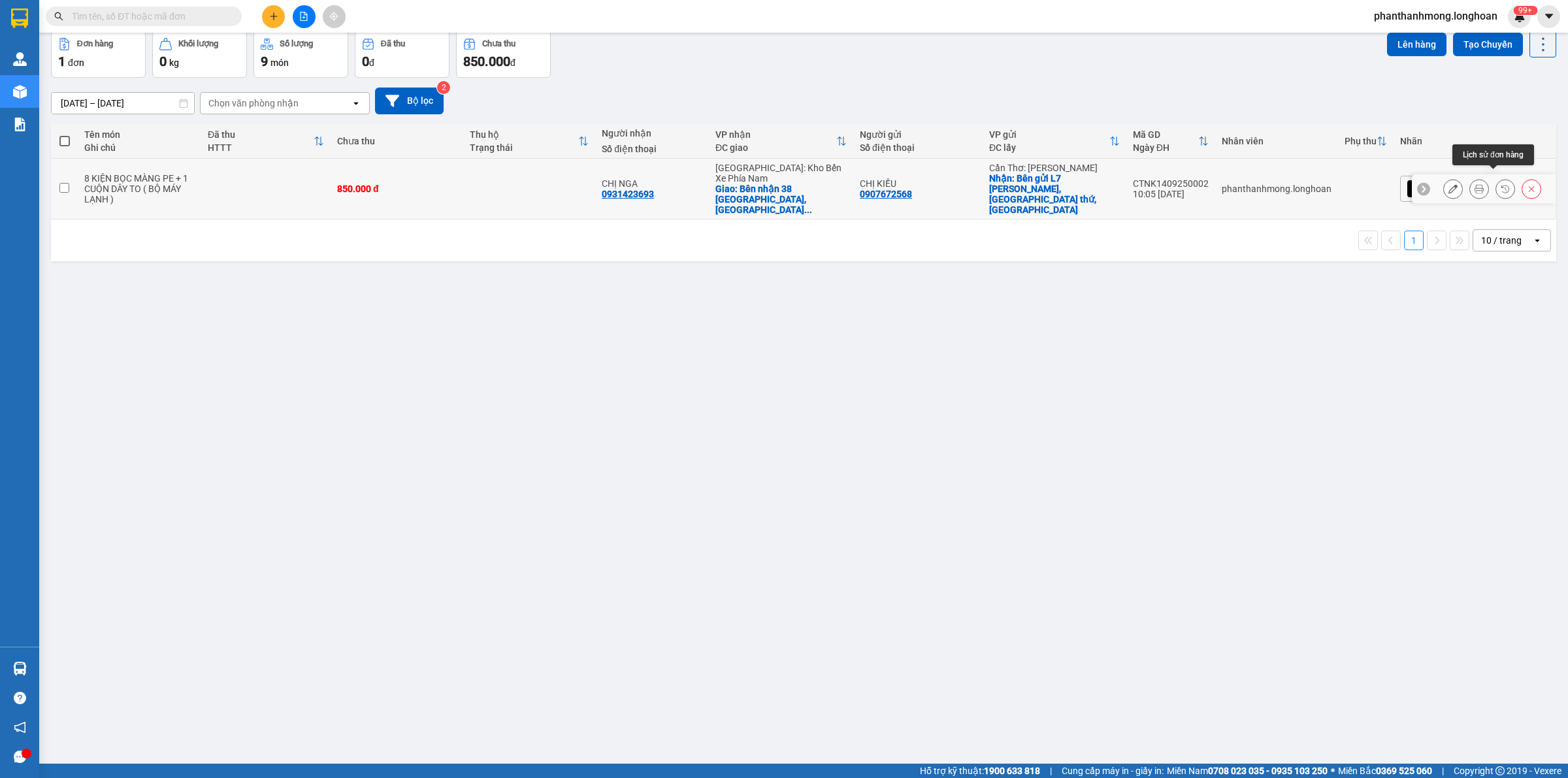
click at [1470, 183] on button at bounding box center [1479, 189] width 18 height 23
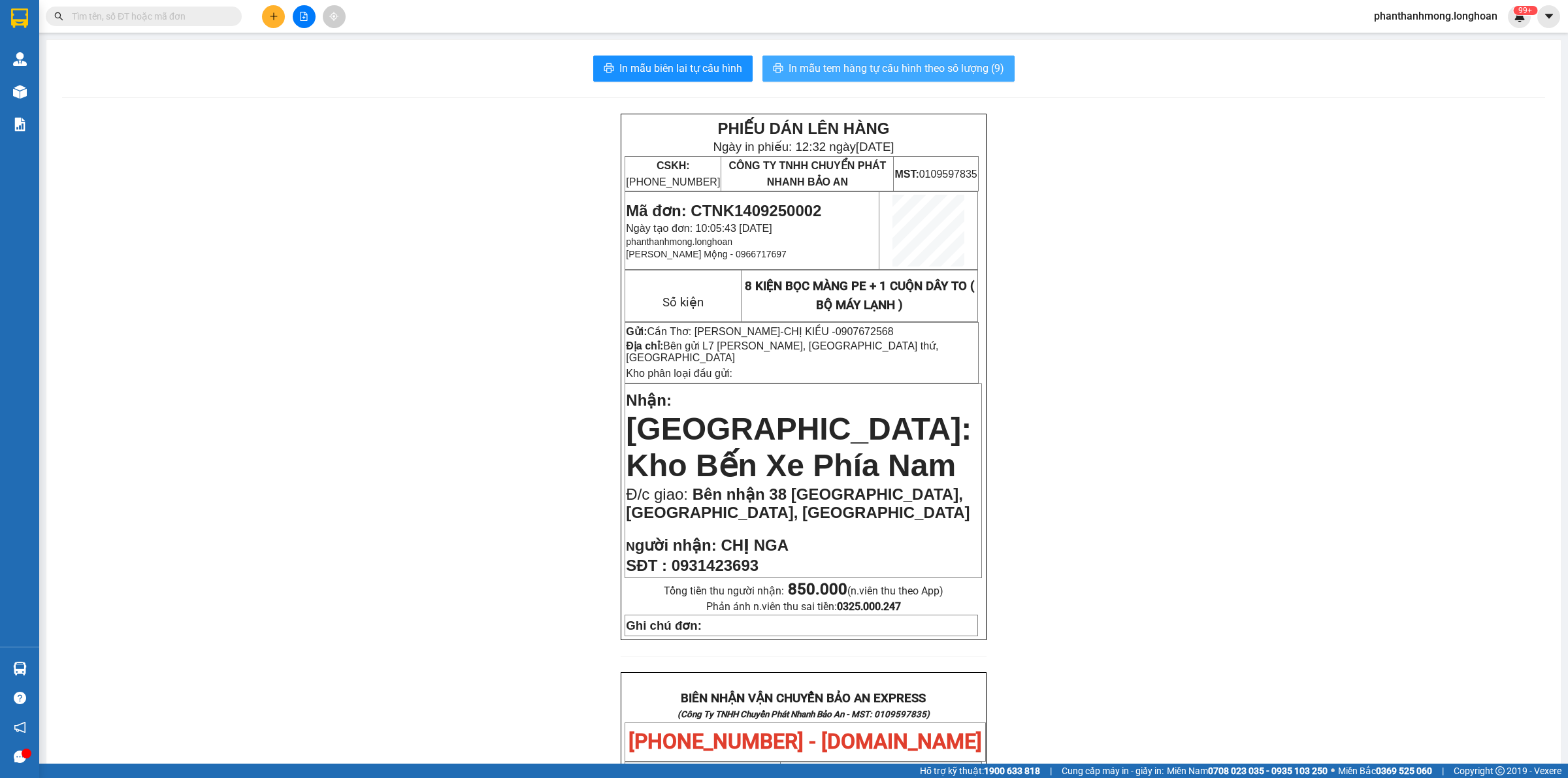
click at [888, 71] on span "In mẫu tem hàng tự cấu hình theo số lượng (9)" at bounding box center [897, 68] width 216 height 16
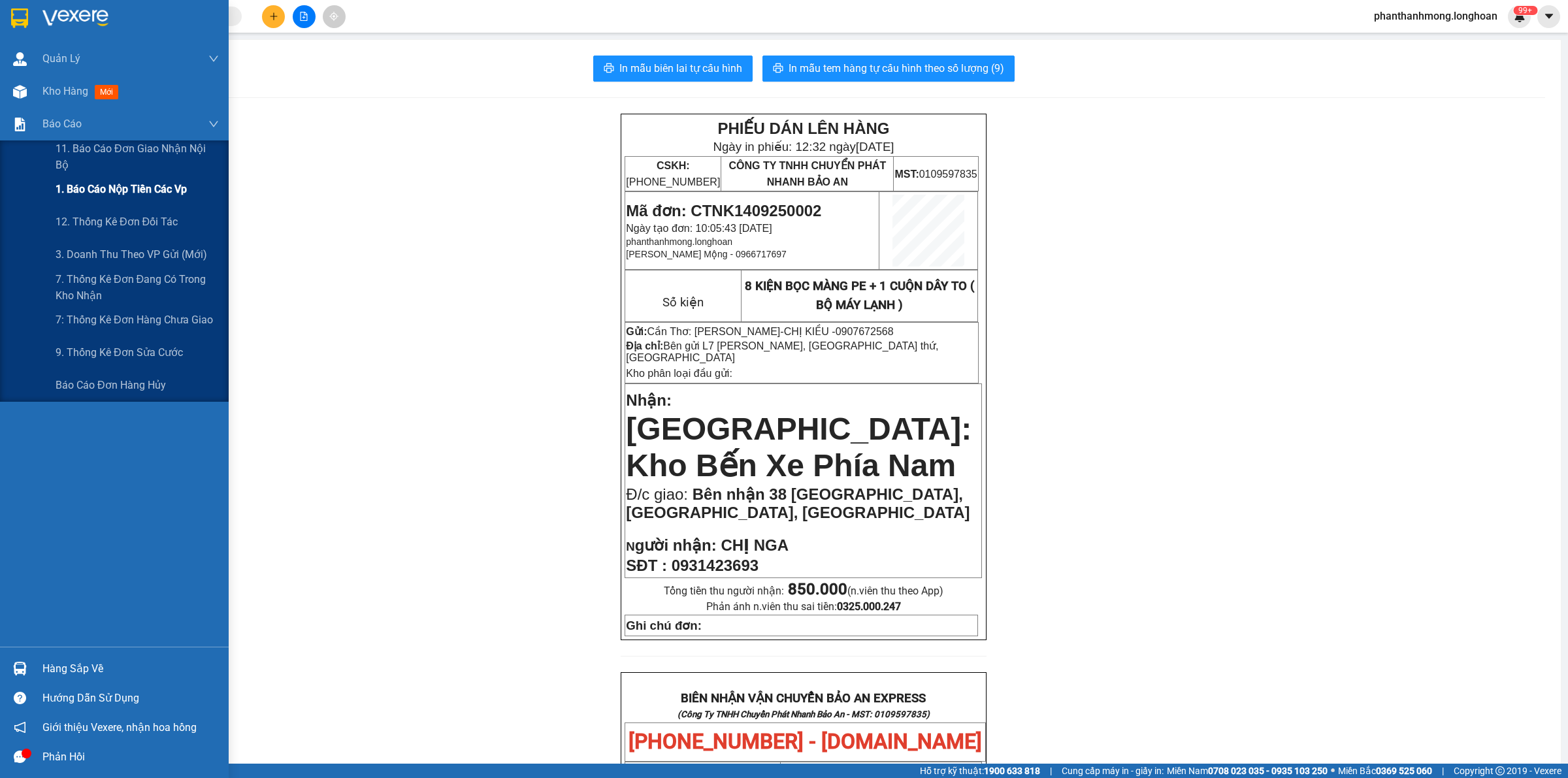
click at [99, 181] on span "1. Báo cáo nộp tiền các vp" at bounding box center [121, 188] width 131 height 16
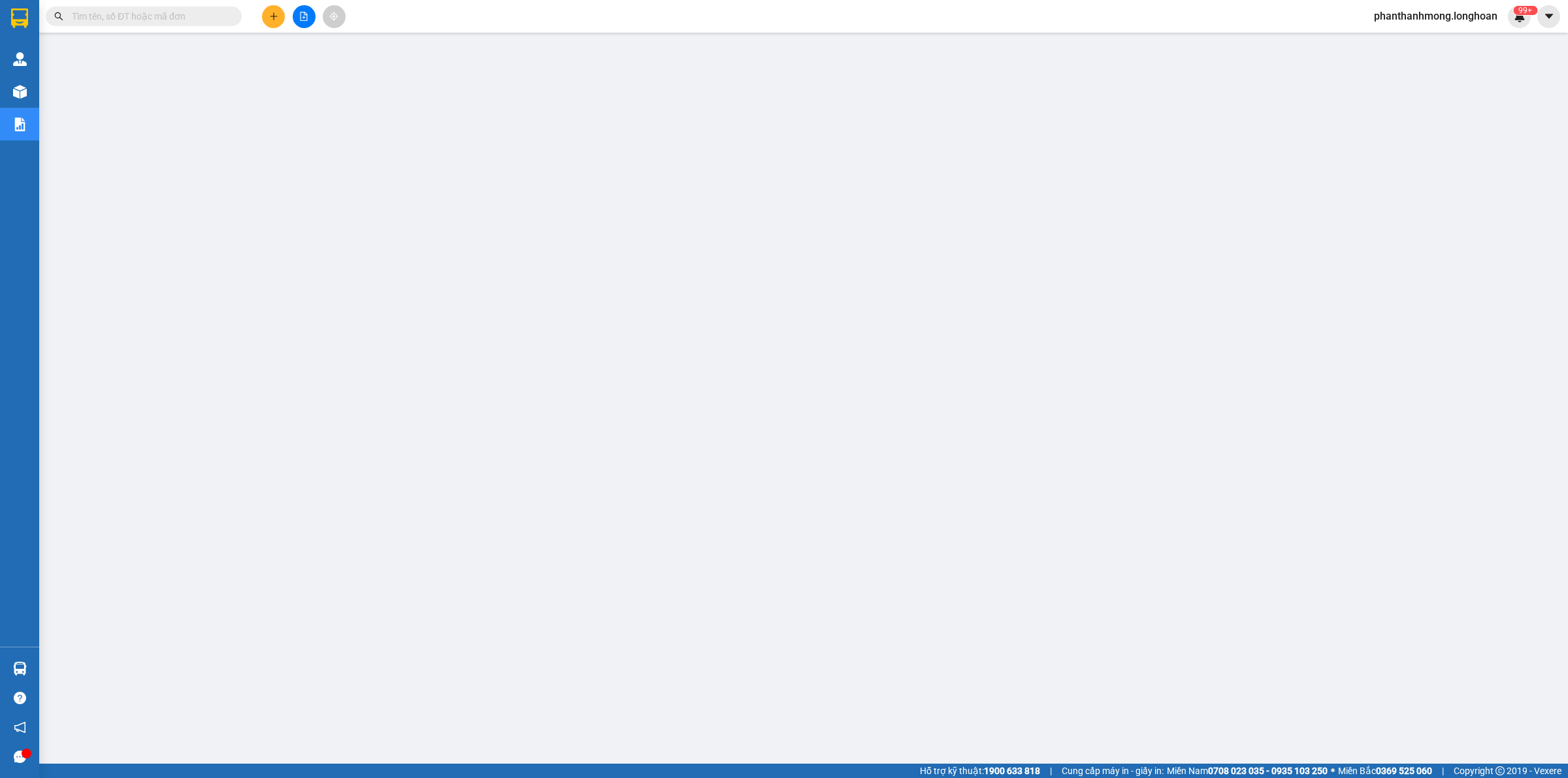
click at [27, 15] on img at bounding box center [20, 18] width 17 height 20
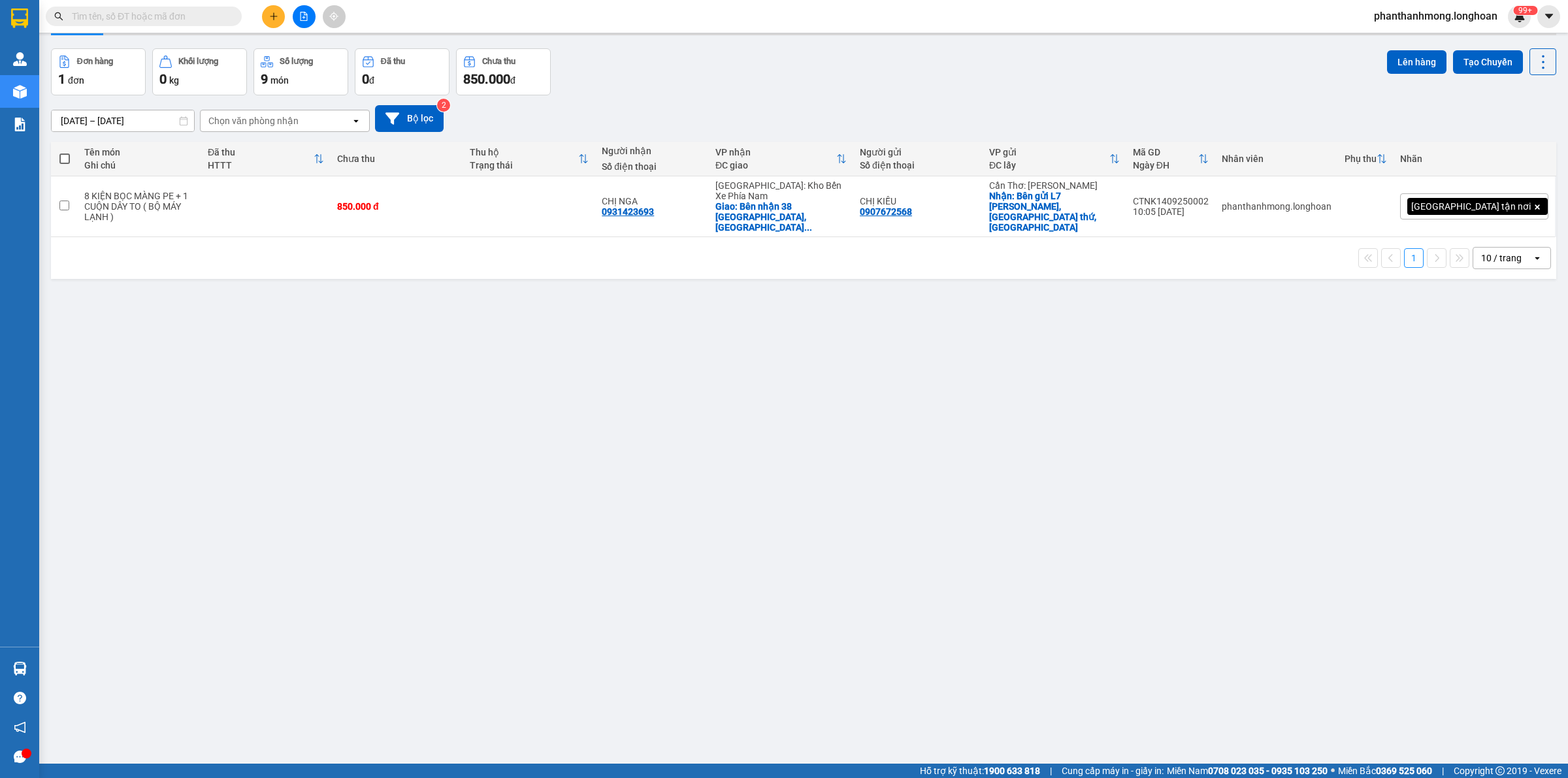
scroll to position [60, 0]
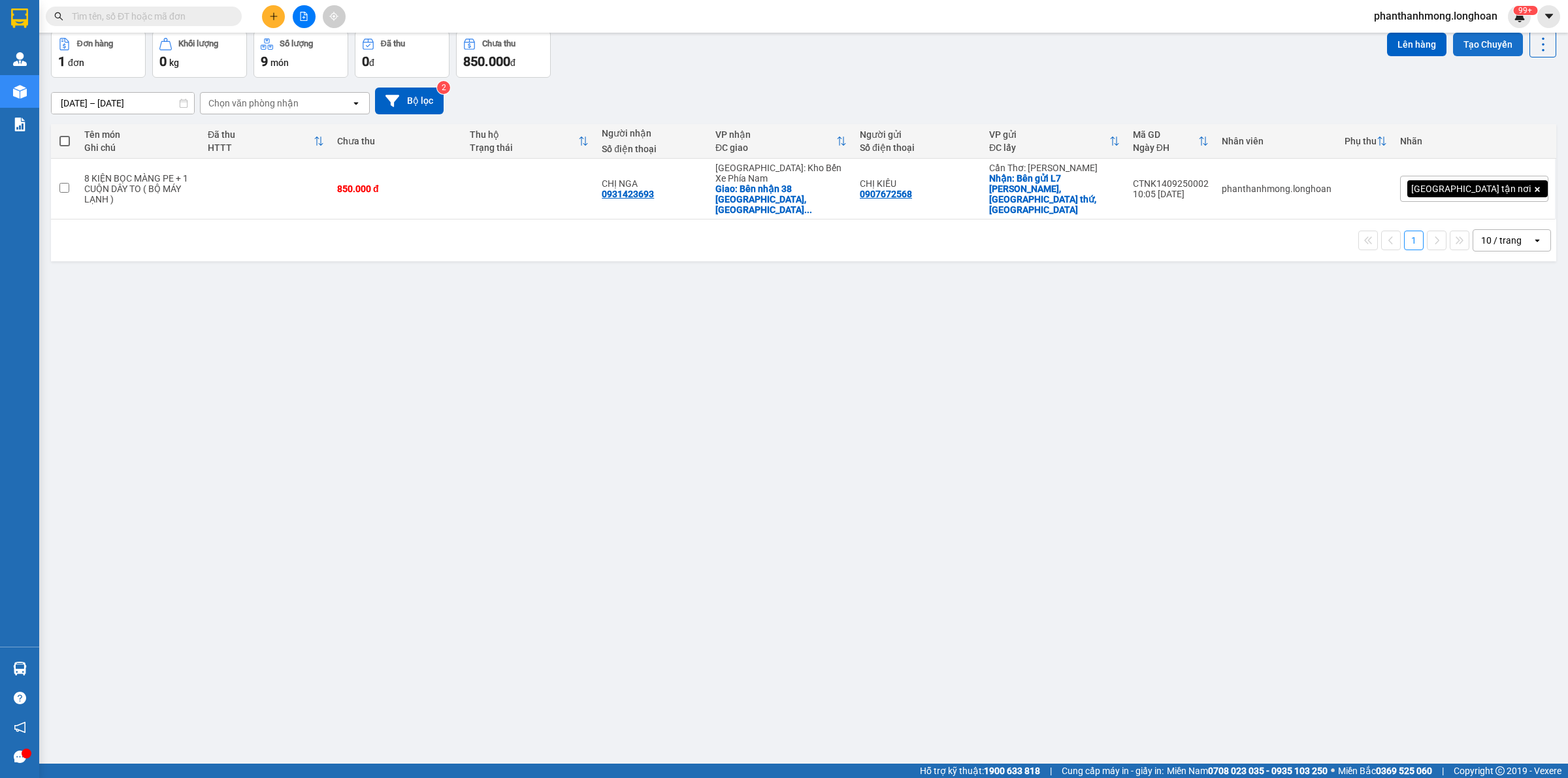
click at [1453, 43] on button "Tạo Chuyến" at bounding box center [1488, 45] width 70 height 24
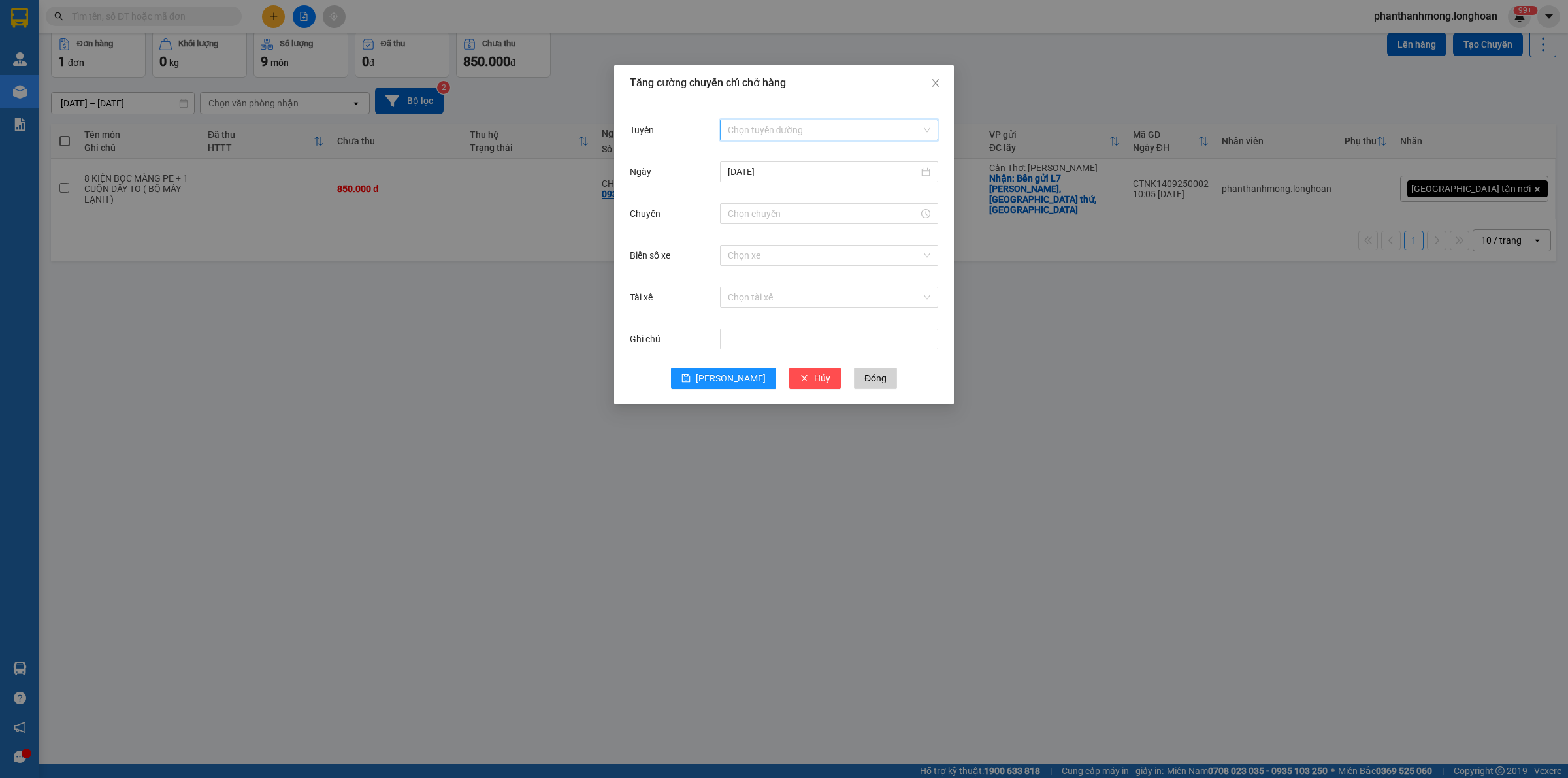
click at [808, 137] on input "Tuyến" at bounding box center [825, 130] width 193 height 20
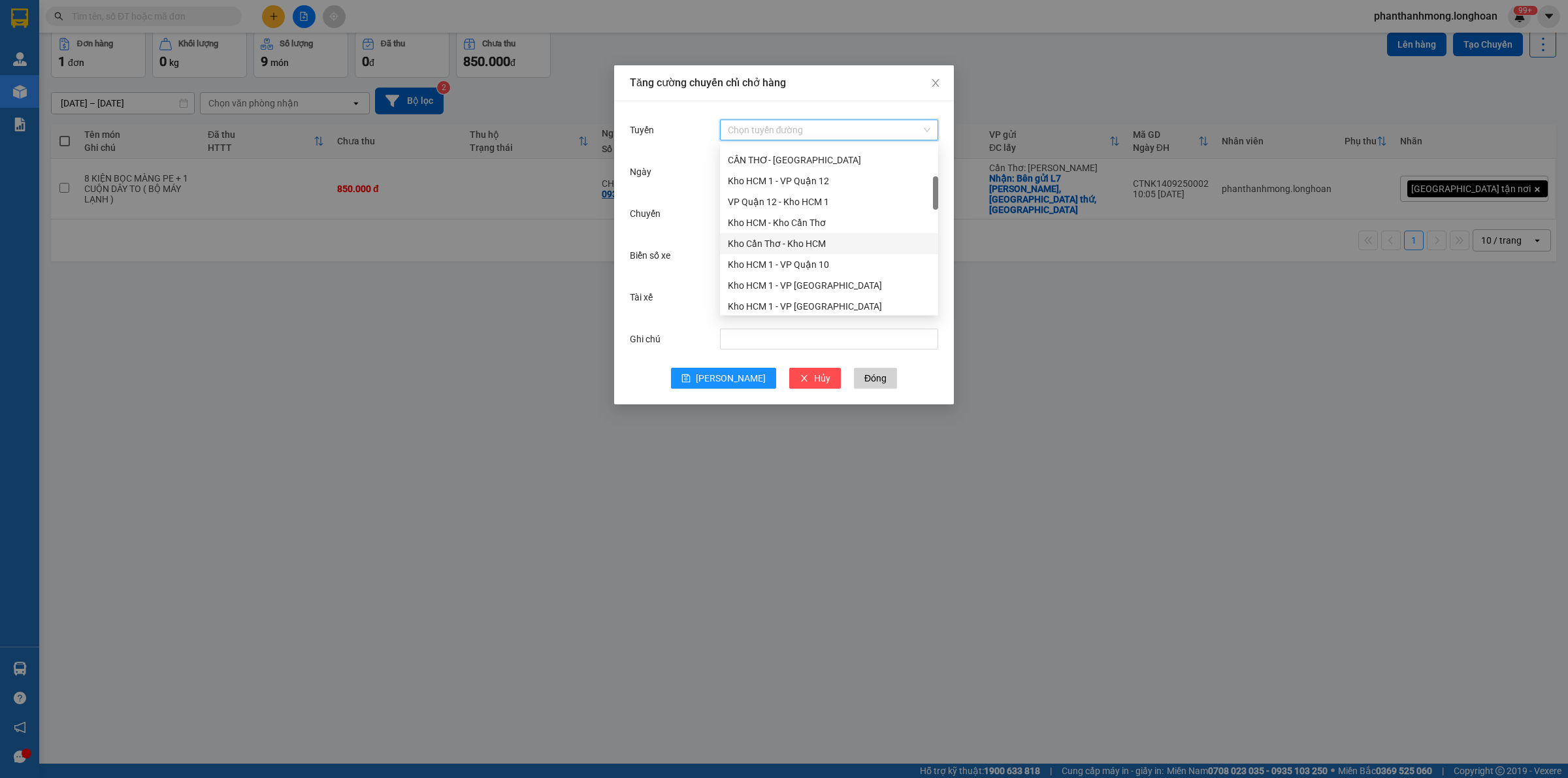
click at [778, 246] on div "Kho Cần Thơ - Kho HCM" at bounding box center [829, 244] width 202 height 15
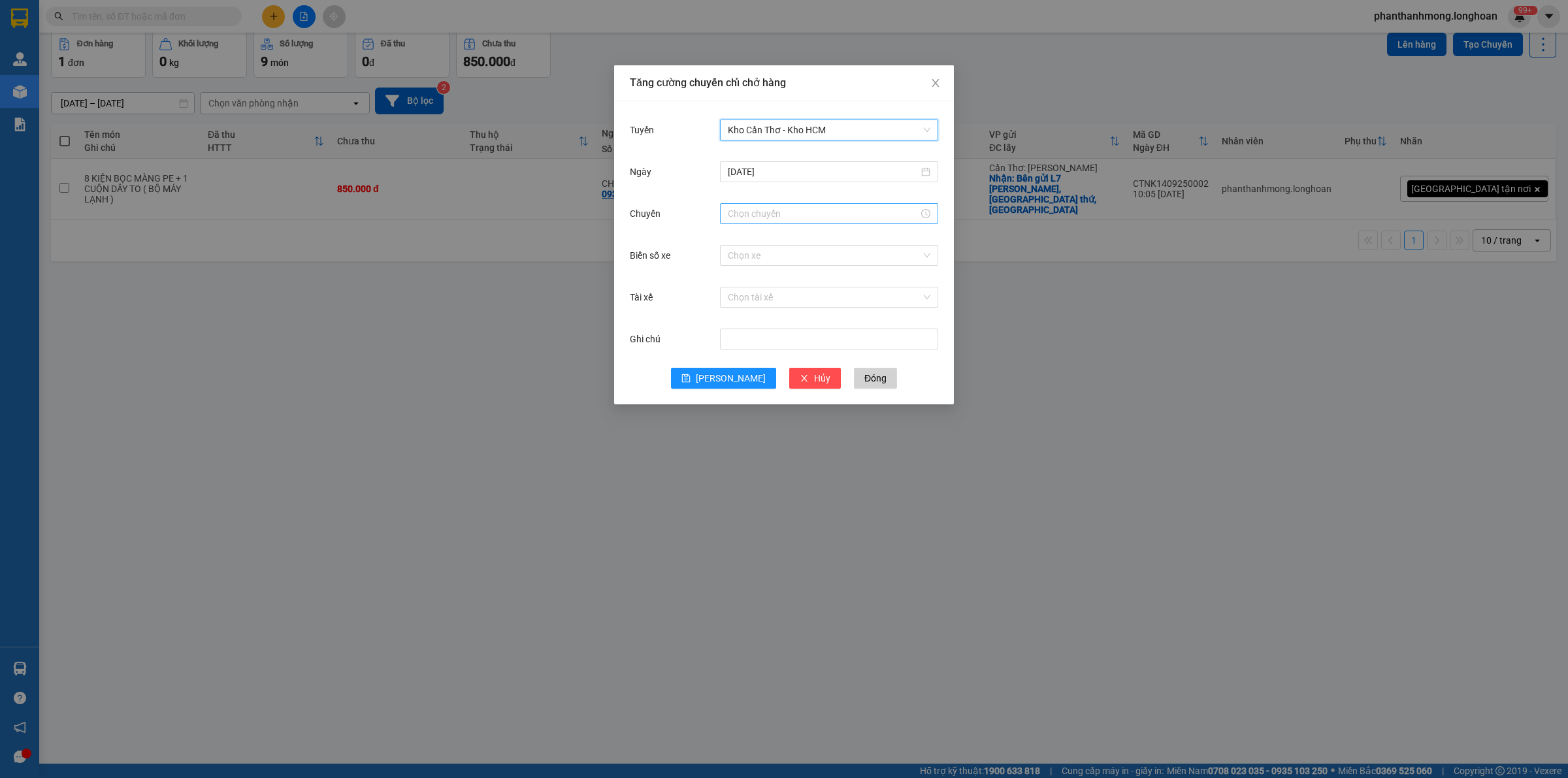
click at [770, 218] on input "Chuyến" at bounding box center [823, 214] width 191 height 15
click at [734, 342] on div "15" at bounding box center [738, 349] width 36 height 18
type input "15:00"
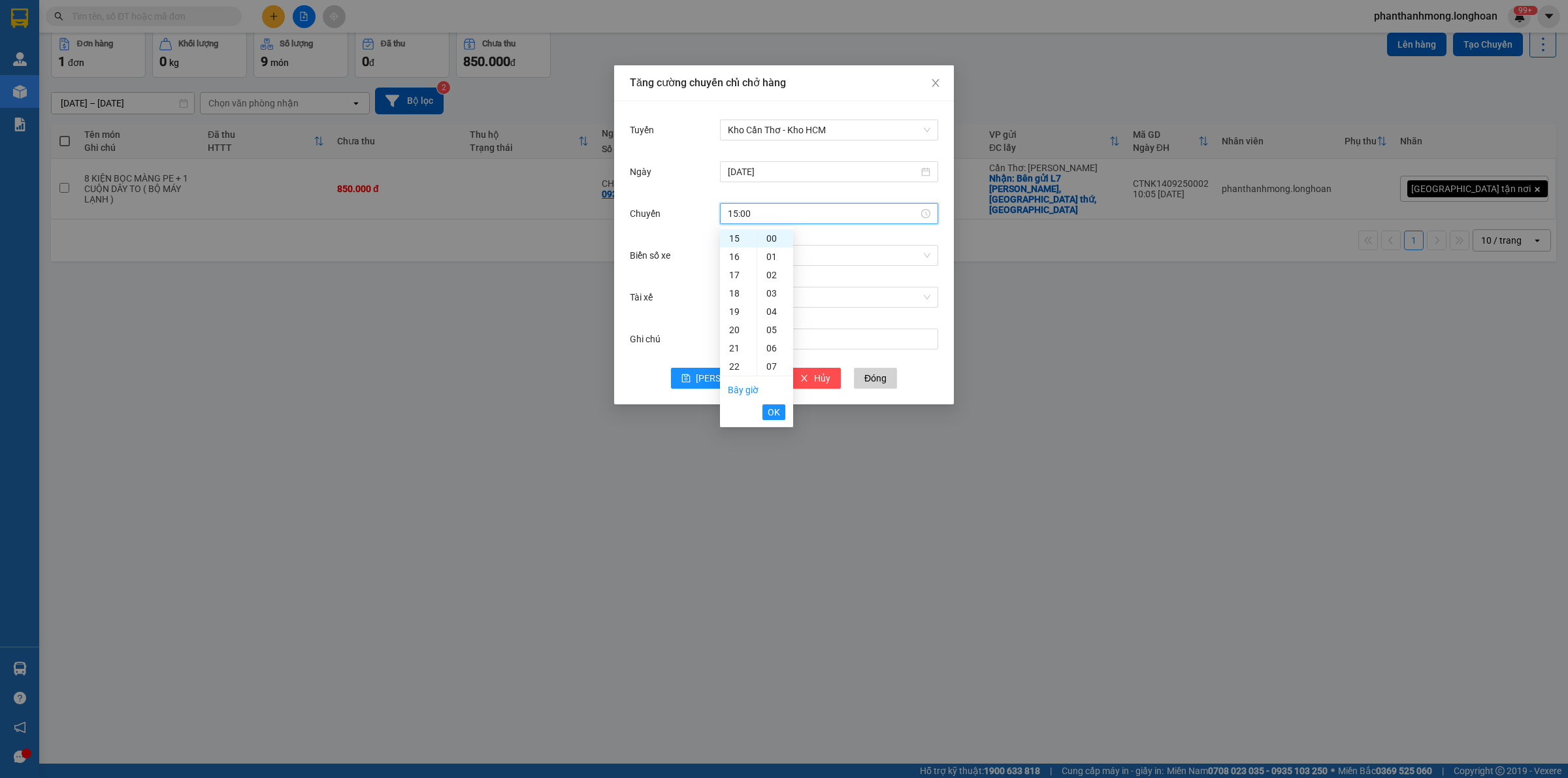
click at [764, 409] on button "OK" at bounding box center [773, 412] width 23 height 15
click at [769, 258] on input "Biển số xe" at bounding box center [825, 256] width 193 height 20
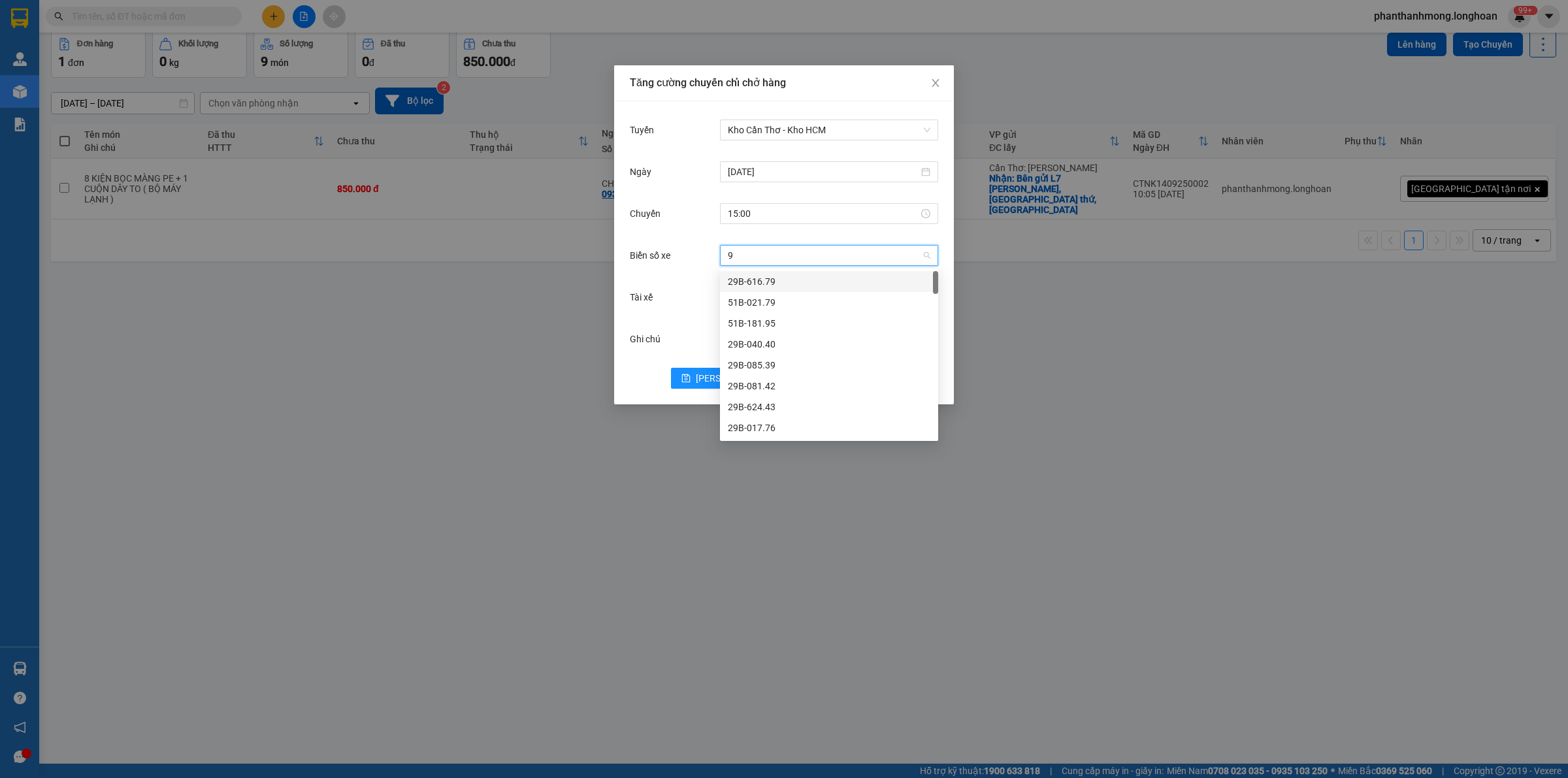
type input "90"
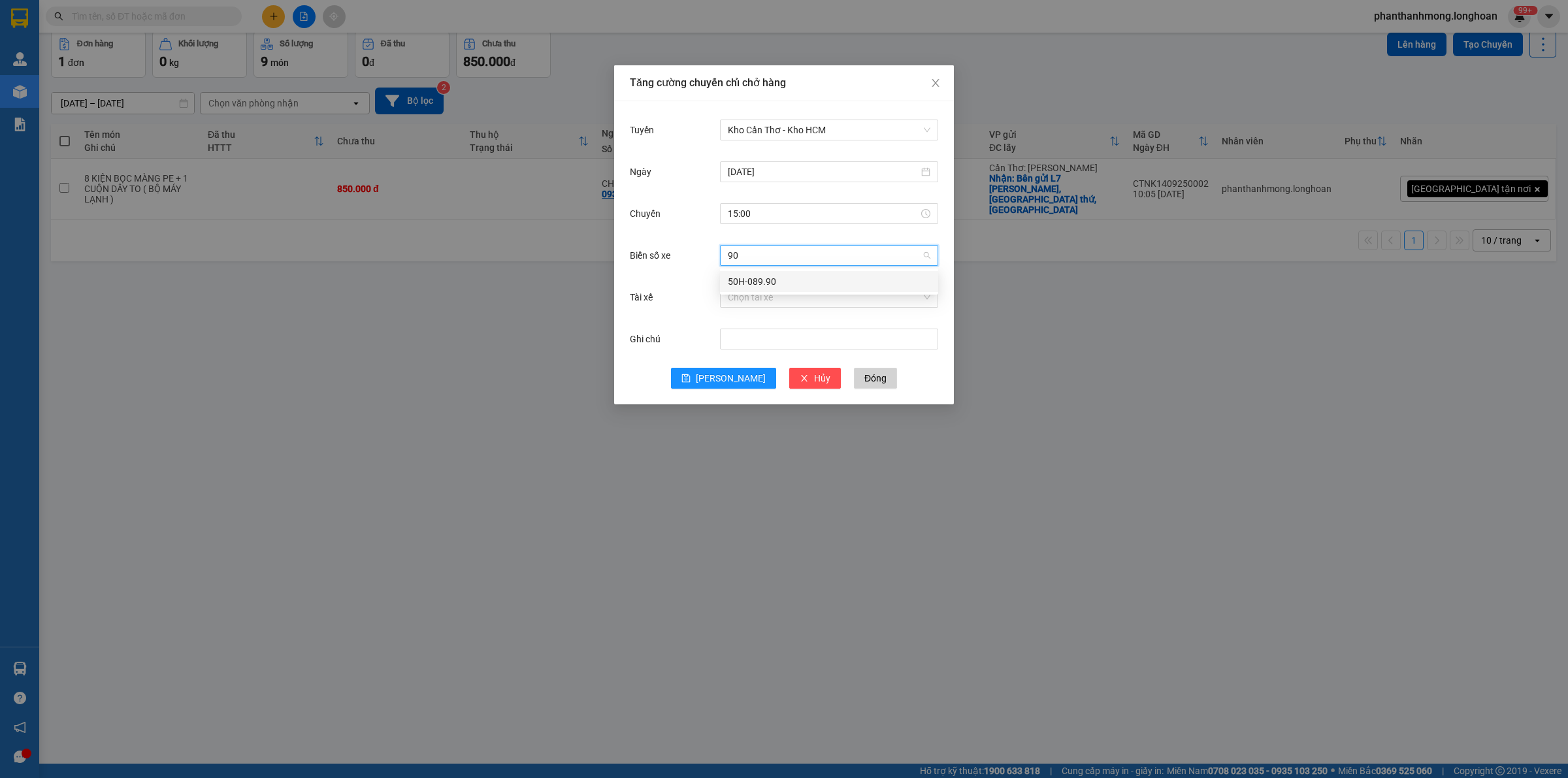
click at [760, 282] on div "50H-089.90" at bounding box center [829, 282] width 202 height 15
click at [747, 303] on input "Tài xế" at bounding box center [825, 297] width 193 height 20
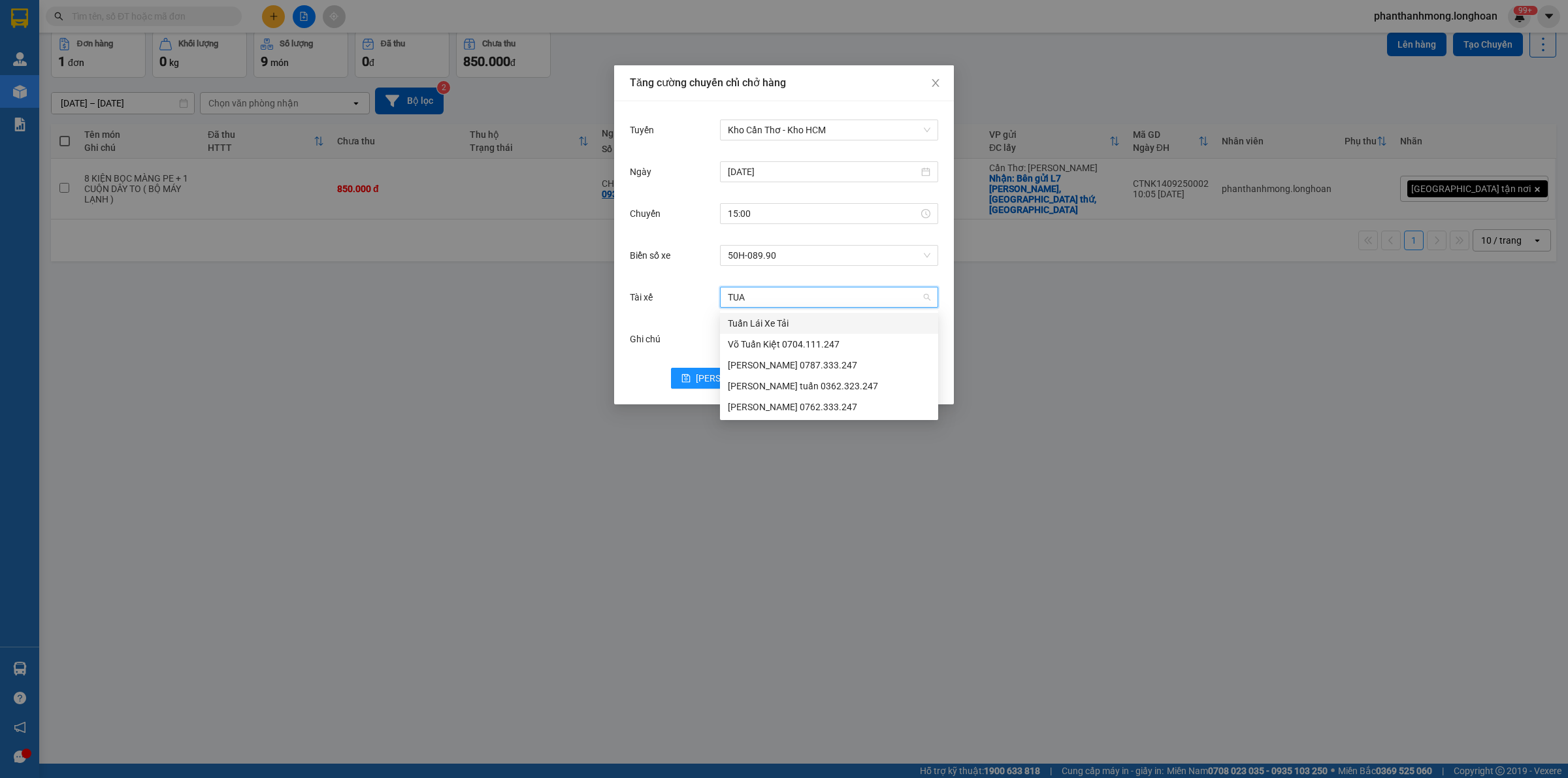
type input "TUAN"
click at [759, 405] on div "[PERSON_NAME] 0762.333.247" at bounding box center [829, 407] width 202 height 15
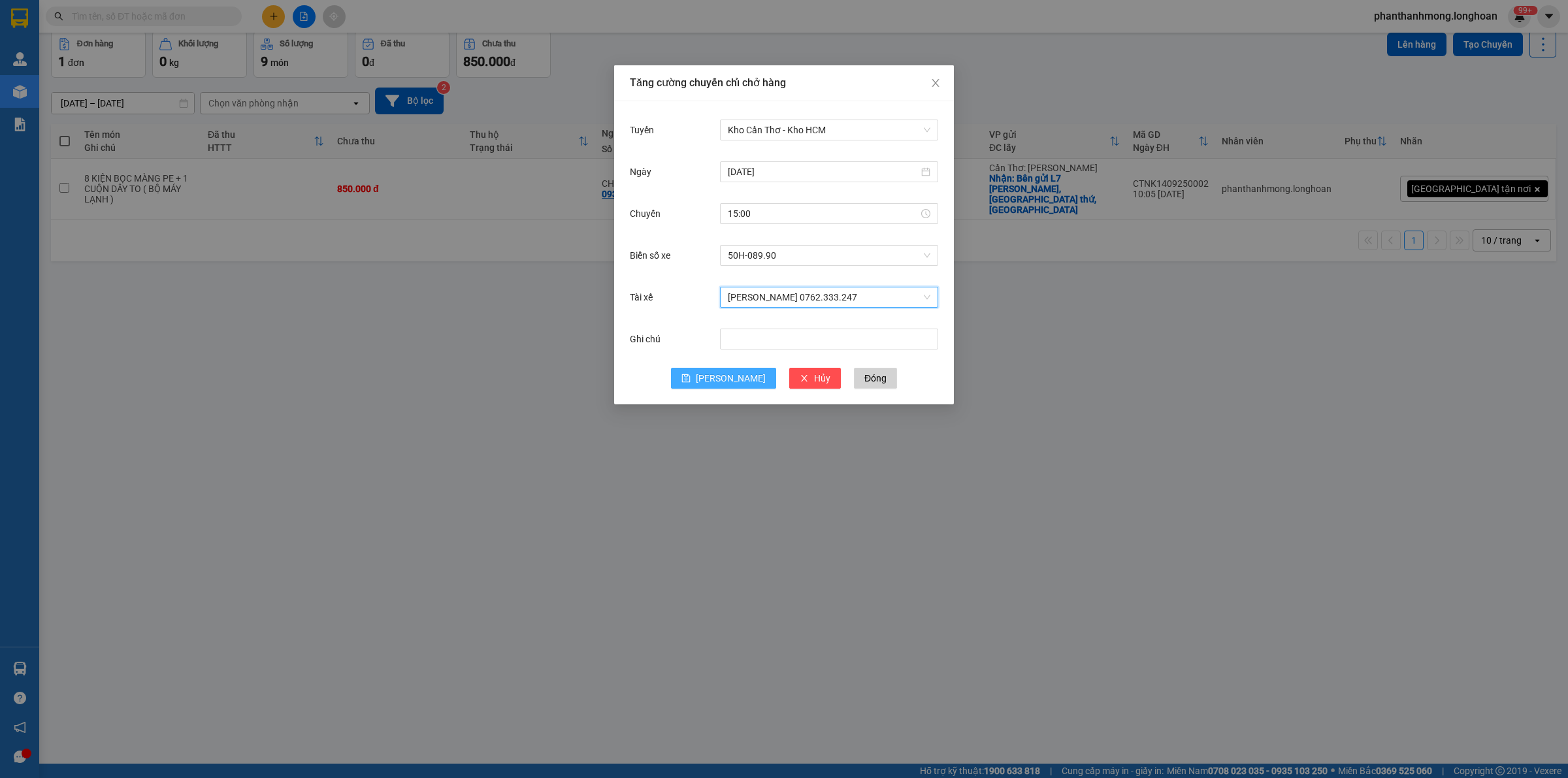
click at [730, 376] on span "[PERSON_NAME]" at bounding box center [731, 378] width 70 height 15
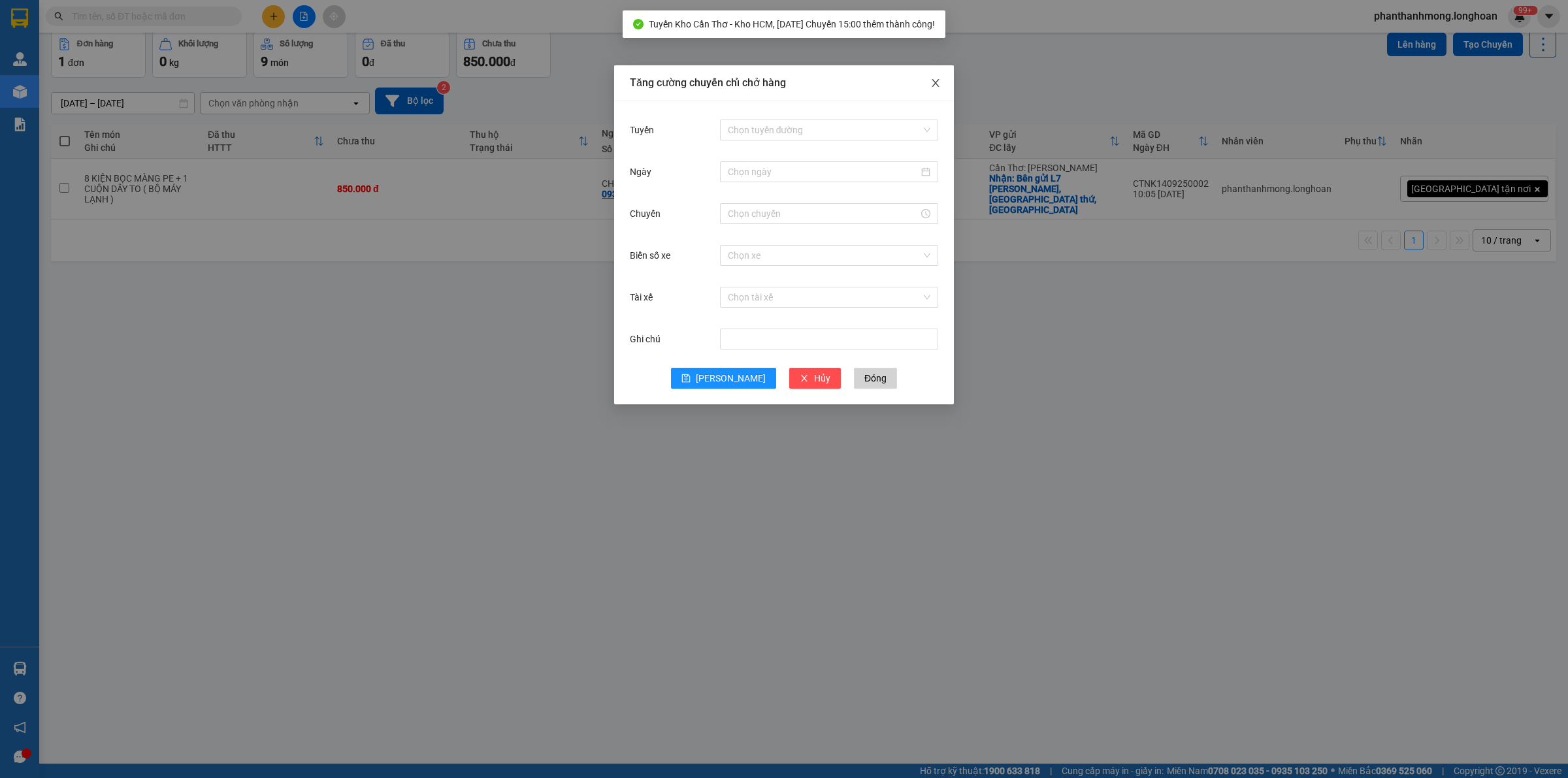
click at [933, 86] on icon "close" at bounding box center [935, 83] width 7 height 8
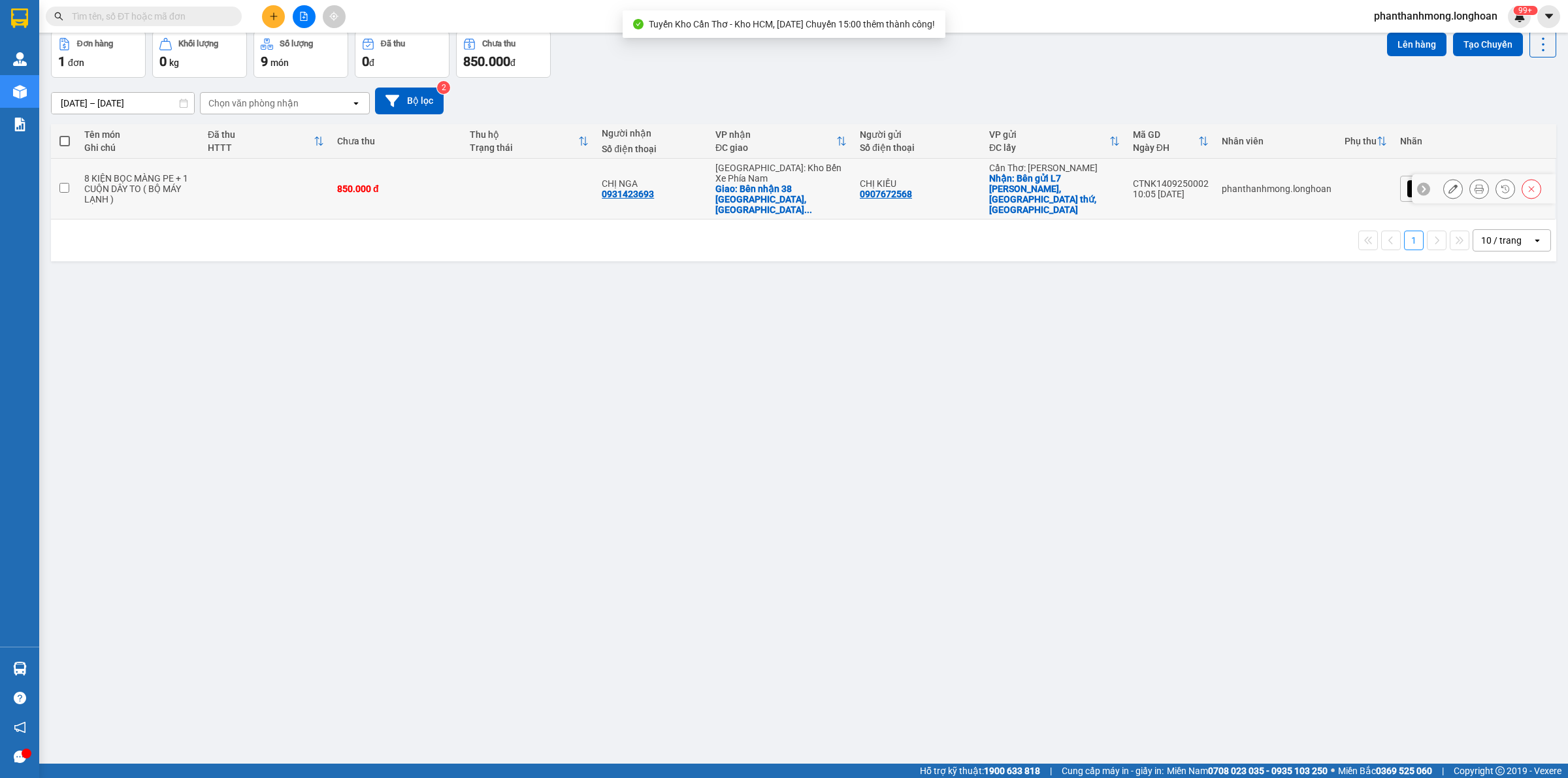
click at [73, 175] on td at bounding box center [64, 189] width 27 height 61
checkbox input "true"
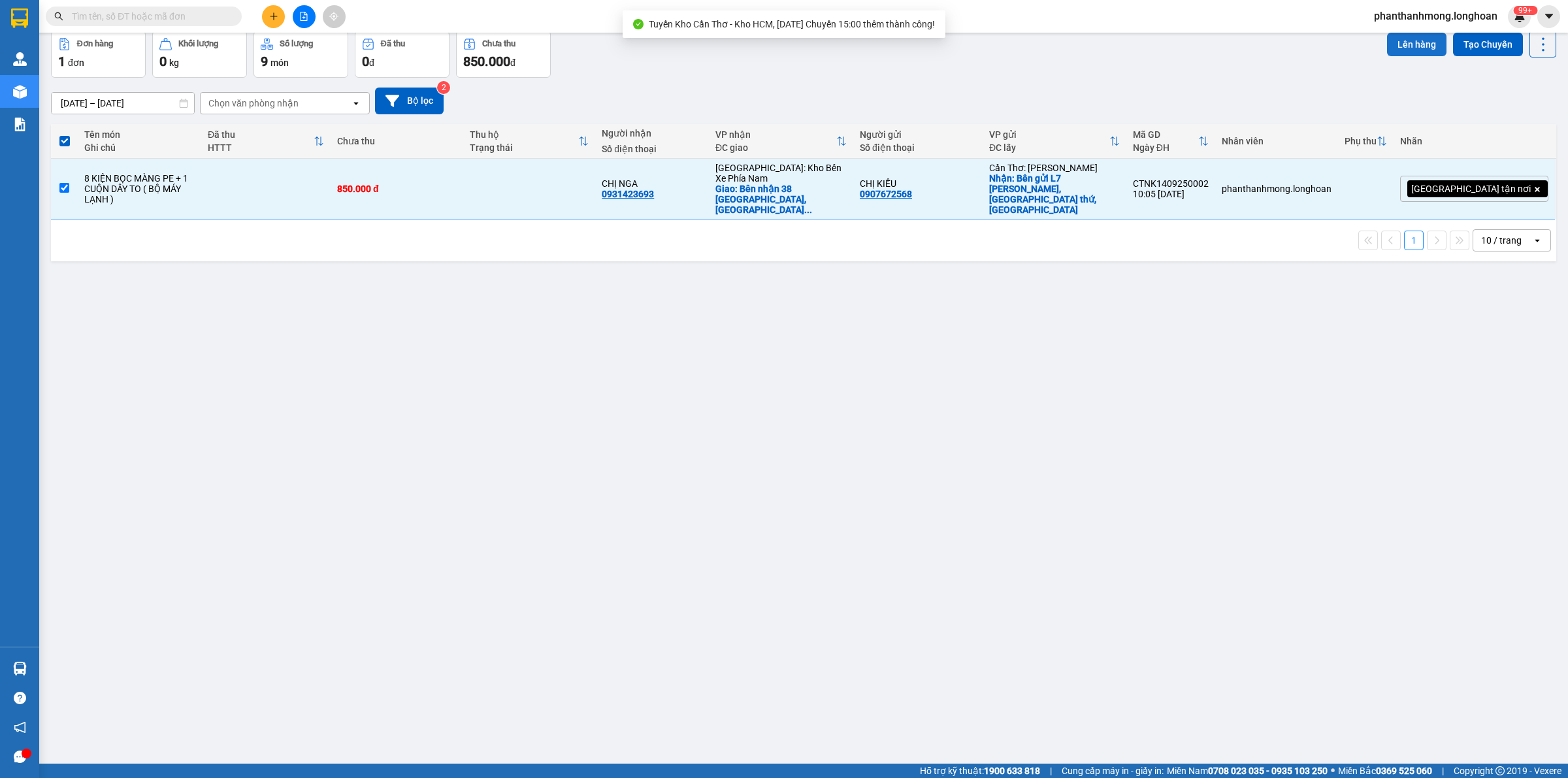
click at [1387, 49] on button "Lên hàng" at bounding box center [1417, 45] width 60 height 24
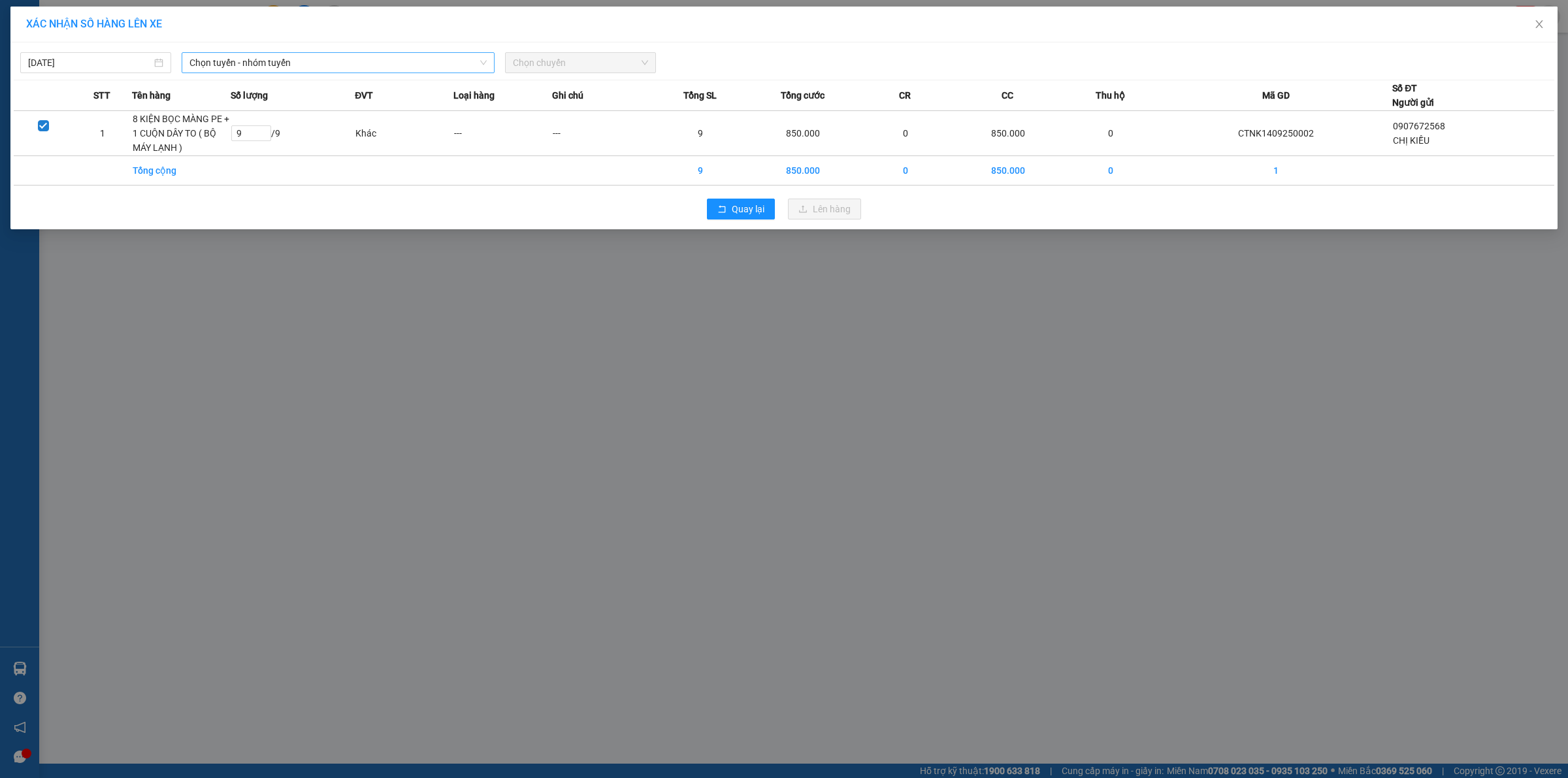
click at [412, 56] on span "Chọn tuyến - nhóm tuyến" at bounding box center [338, 63] width 297 height 20
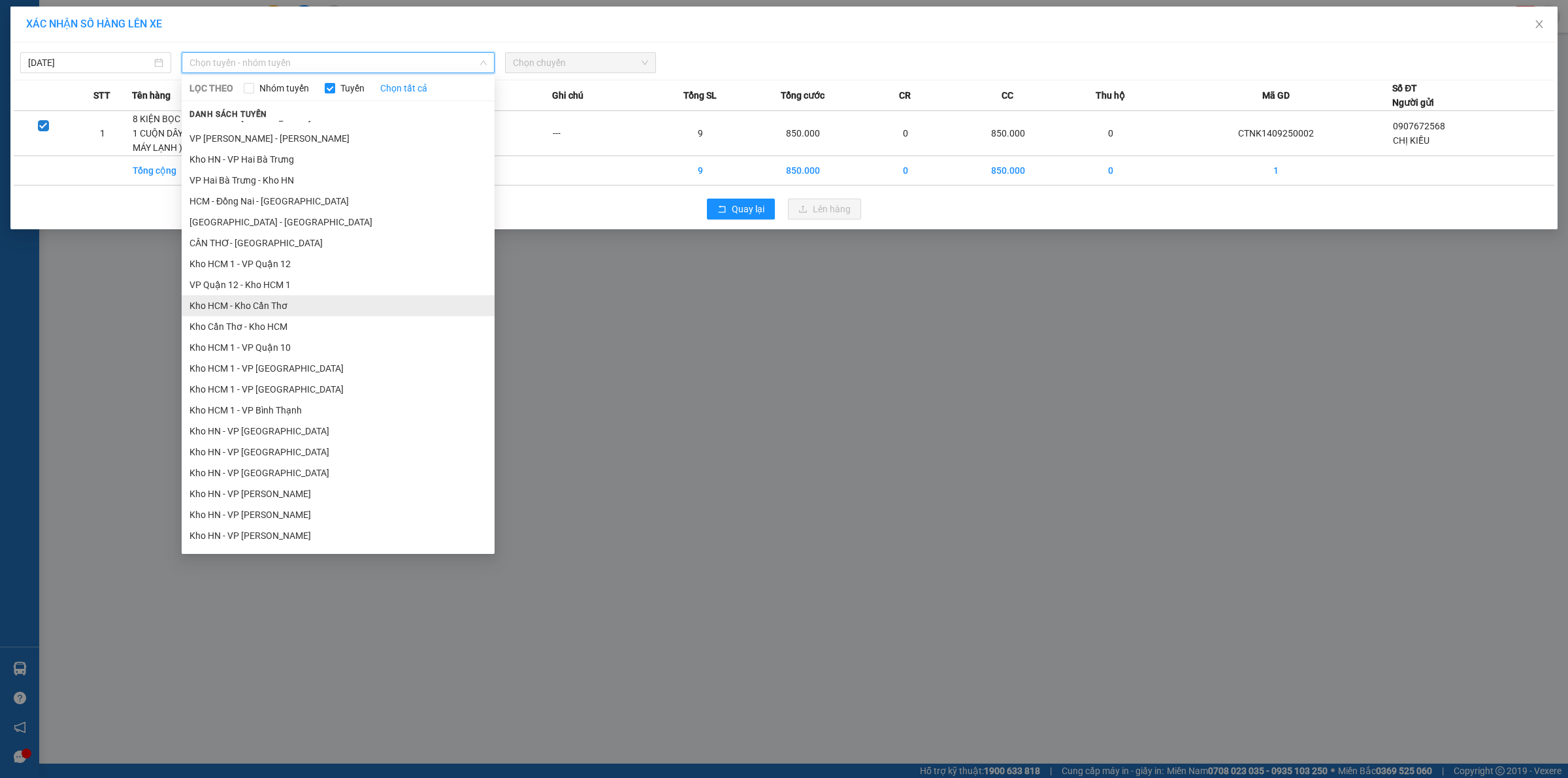
scroll to position [82, 0]
click at [291, 298] on li "Kho Cần Thơ - Kho HCM" at bounding box center [338, 300] width 313 height 21
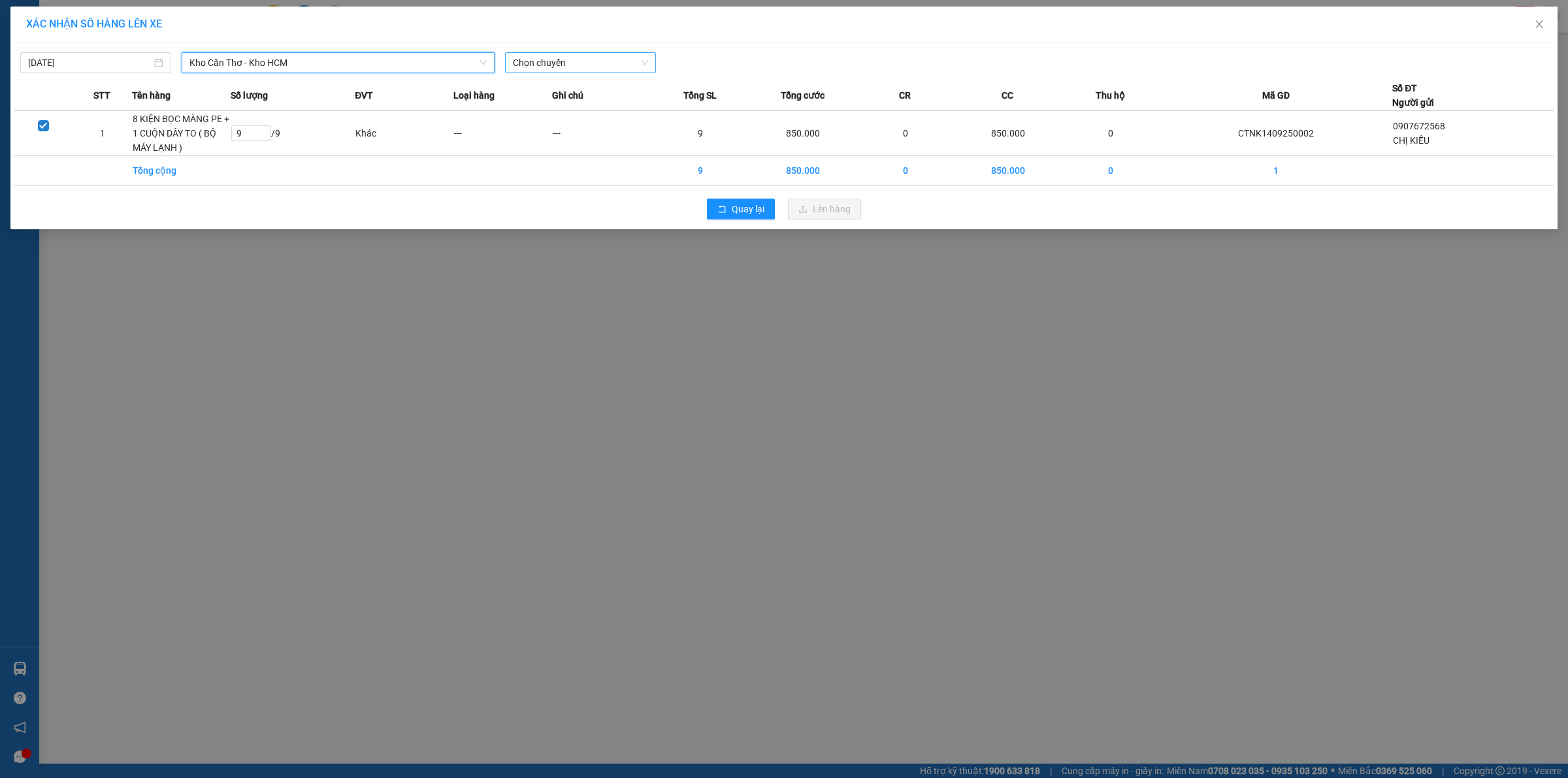
click at [603, 69] on span "Chọn chuyến" at bounding box center [580, 63] width 135 height 20
click at [553, 130] on div "15:00 (TC) - 50H-089.90" at bounding box center [563, 130] width 102 height 15
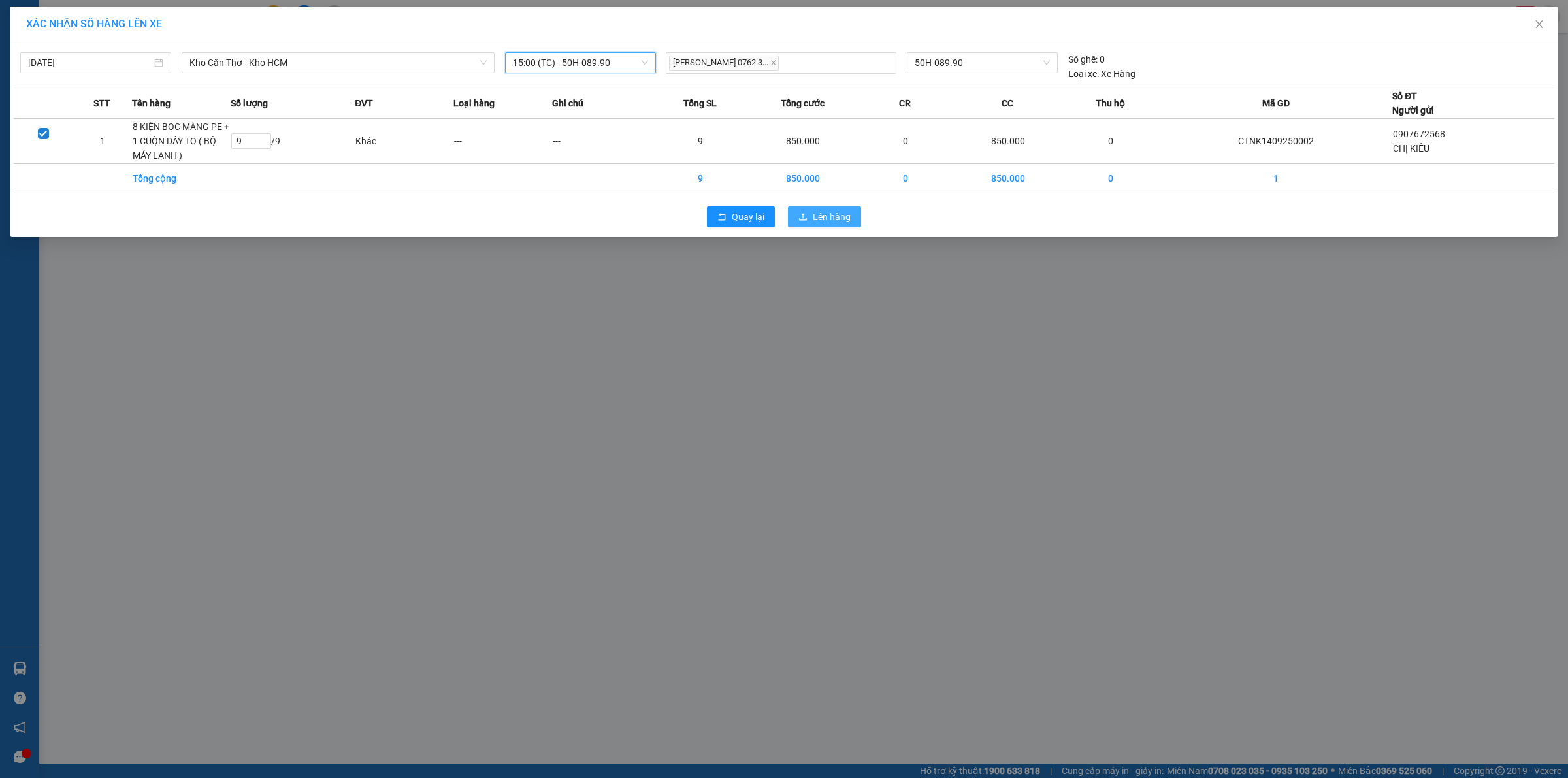
click at [823, 216] on span "Lên hàng" at bounding box center [832, 216] width 38 height 15
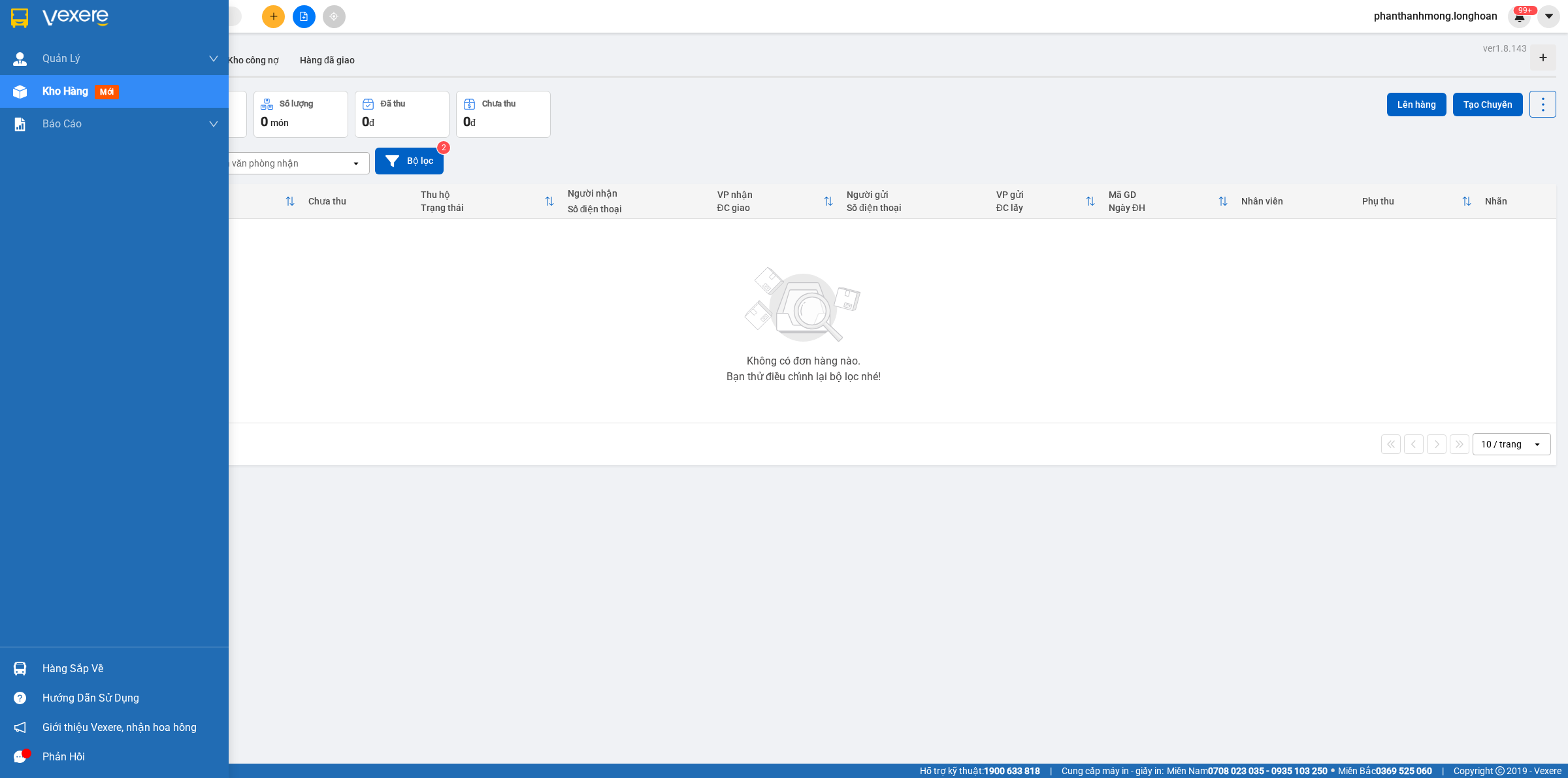
click at [28, 8] on div at bounding box center [20, 18] width 23 height 23
